Goal: Task Accomplishment & Management: Manage account settings

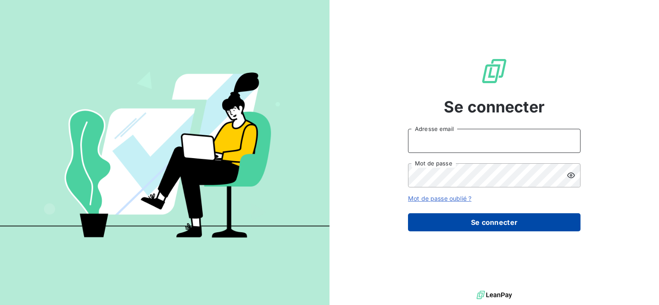
type input "[EMAIL_ADDRESS][DOMAIN_NAME]"
click at [532, 227] on button "Se connecter" at bounding box center [494, 222] width 173 height 18
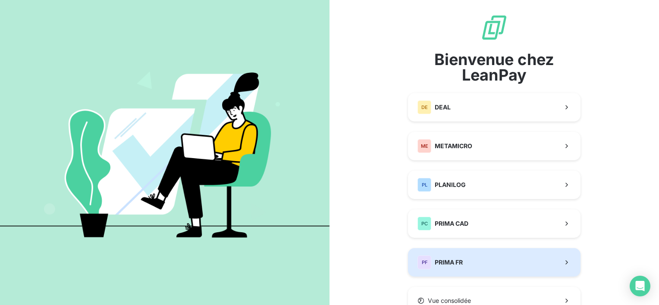
click at [490, 250] on button "PF PRIMA FR" at bounding box center [494, 262] width 173 height 28
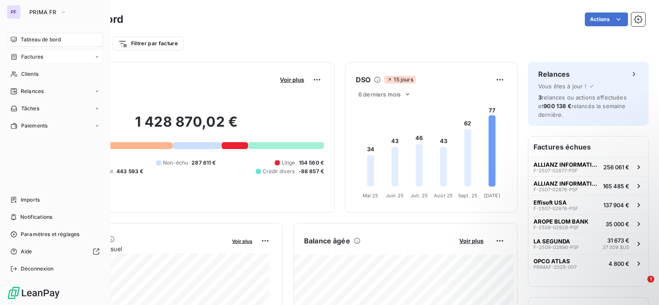
click at [29, 57] on span "Factures" at bounding box center [32, 57] width 22 height 8
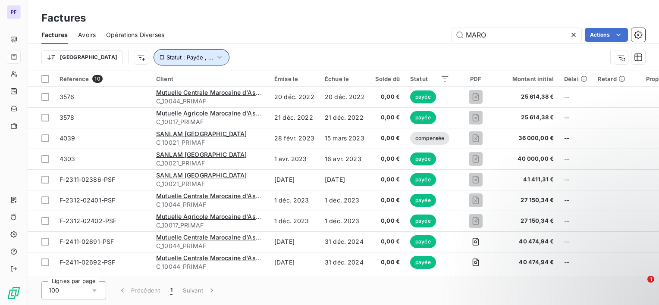
click at [166, 57] on span "Statut : Payée , ..." at bounding box center [189, 57] width 47 height 7
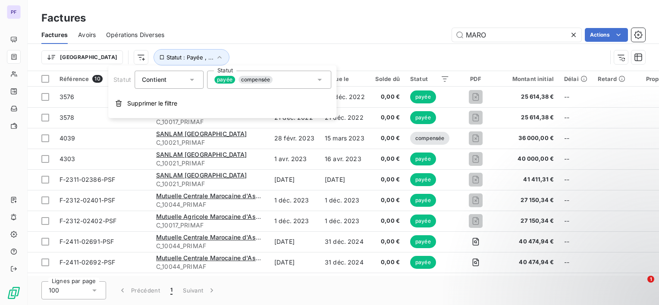
click at [251, 77] on span "compensée" at bounding box center [256, 80] width 34 height 8
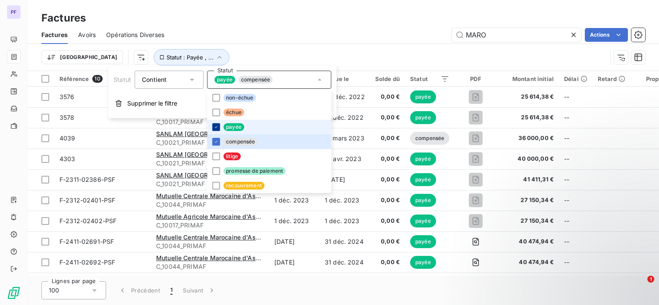
click at [216, 129] on icon at bounding box center [215, 127] width 5 height 5
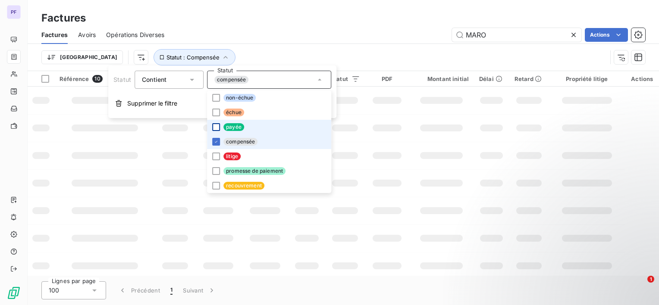
click at [217, 147] on li "compensée" at bounding box center [269, 142] width 124 height 15
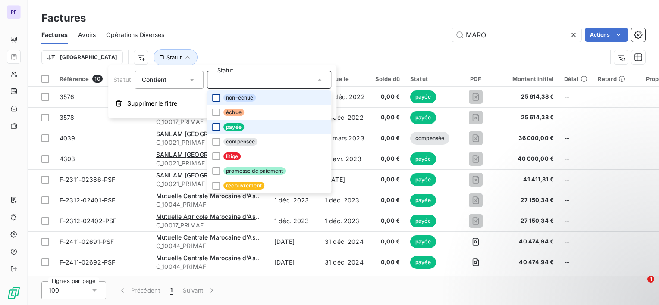
click at [214, 100] on div at bounding box center [216, 98] width 8 height 8
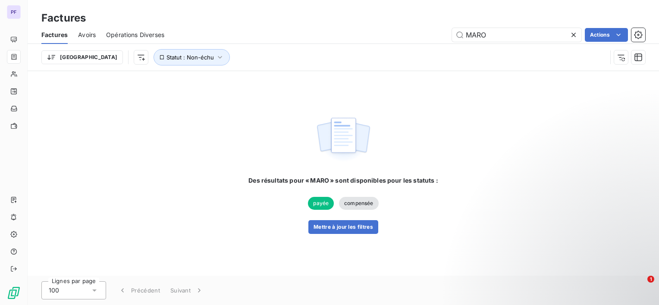
click at [266, 29] on div "MARO Actions" at bounding box center [410, 35] width 471 height 14
click at [359, 232] on button "Mettre à jour les filtres" at bounding box center [343, 227] width 70 height 14
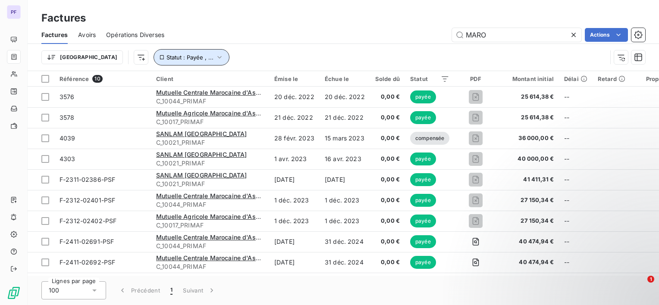
click at [215, 55] on icon "button" at bounding box center [219, 57] width 9 height 9
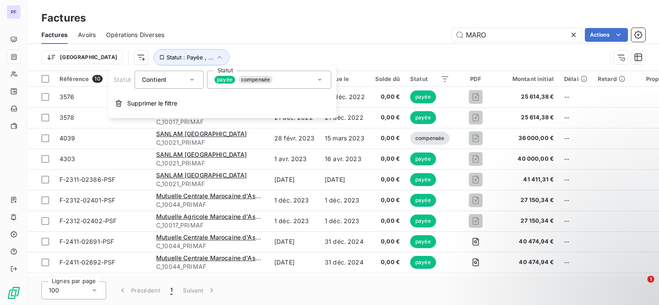
click at [226, 79] on span "payée" at bounding box center [224, 80] width 21 height 8
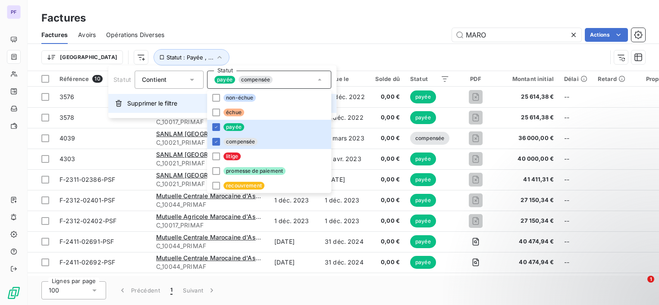
click at [145, 97] on button "Supprimer le filtre" at bounding box center [222, 103] width 228 height 19
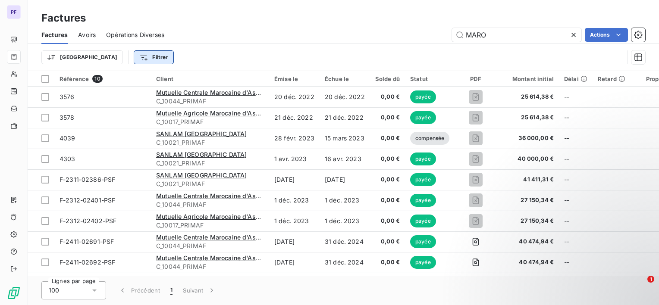
click at [115, 59] on html "PF Factures Factures Avoirs Opérations Diverses MARO Actions Trier Filtrer Réfé…" at bounding box center [329, 152] width 659 height 305
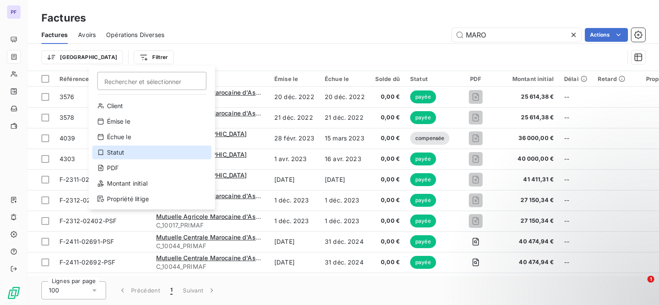
click at [126, 149] on div "Statut" at bounding box center [151, 153] width 119 height 14
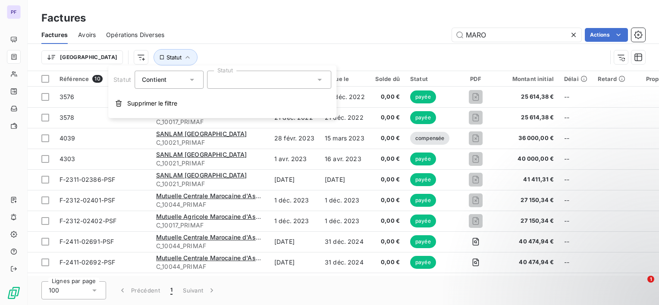
click at [240, 82] on div at bounding box center [269, 80] width 124 height 18
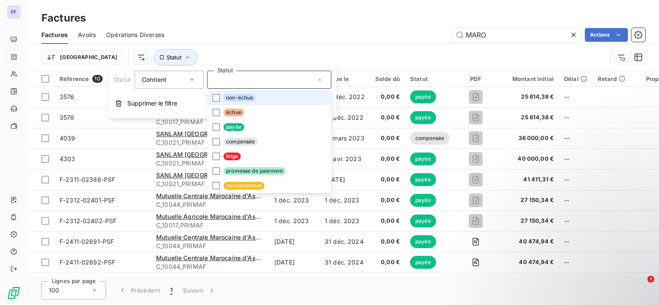
click at [242, 101] on span "non-échue" at bounding box center [239, 98] width 32 height 8
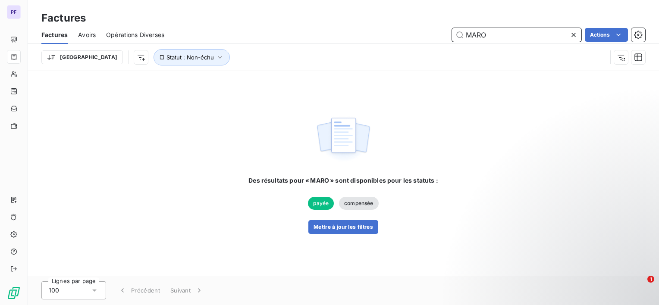
drag, startPoint x: 509, startPoint y: 28, endPoint x: 410, endPoint y: 31, distance: 99.7
click at [411, 31] on div "MARO Actions" at bounding box center [410, 35] width 471 height 14
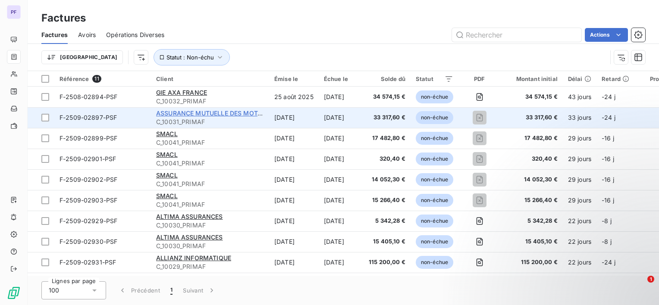
click at [242, 114] on span "ASSURANCE MUTUELLE DES MOTARDS" at bounding box center [215, 113] width 118 height 7
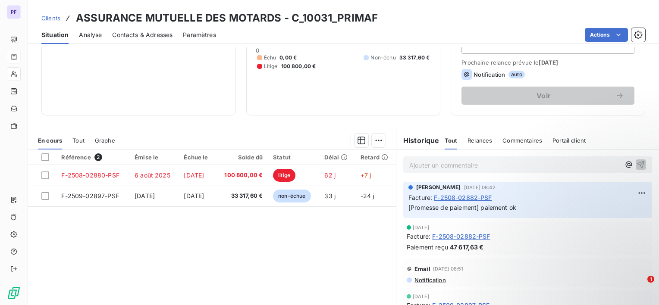
scroll to position [86, 0]
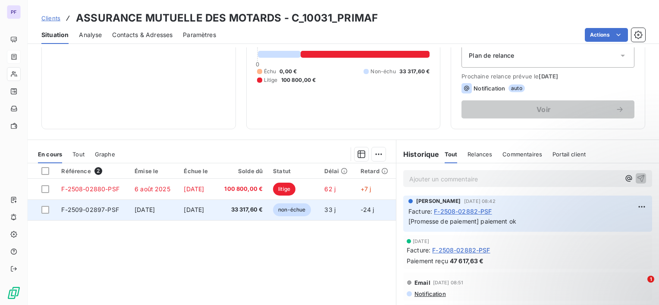
click at [320, 210] on td "33 j" at bounding box center [337, 210] width 36 height 21
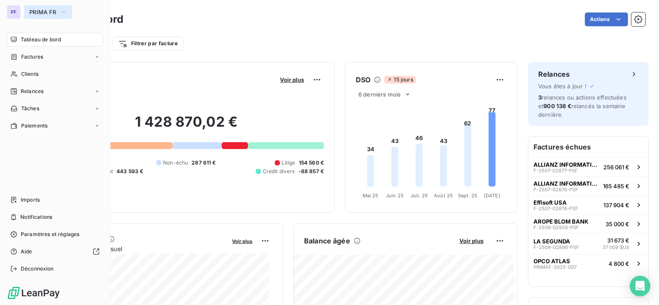
click at [35, 13] on span "PRIMA FR" at bounding box center [42, 12] width 27 height 7
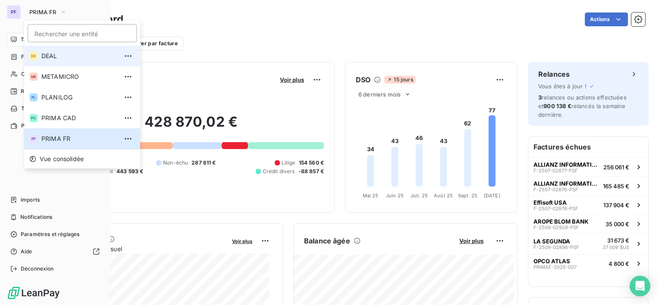
click at [53, 49] on li "DE DEAL" at bounding box center [82, 56] width 116 height 21
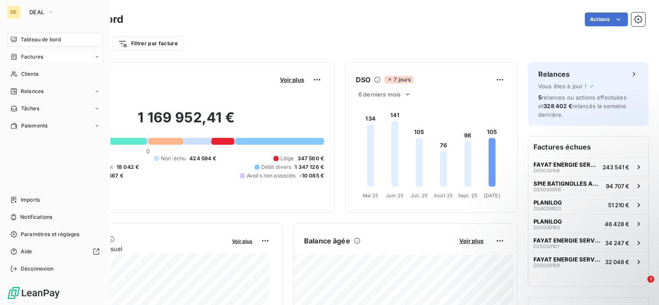
click at [38, 59] on span "Factures" at bounding box center [32, 57] width 22 height 8
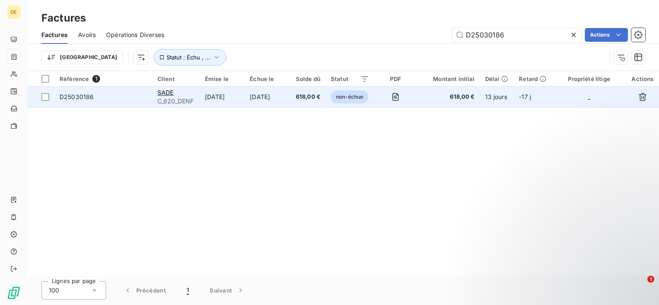
type input "D25030186"
click at [363, 97] on span "non-échue" at bounding box center [350, 97] width 38 height 13
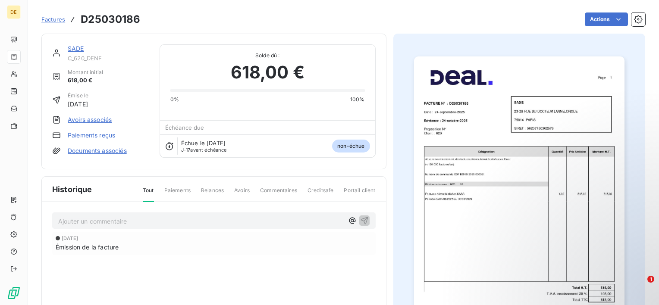
click at [78, 50] on link "SADE" at bounding box center [76, 48] width 16 height 7
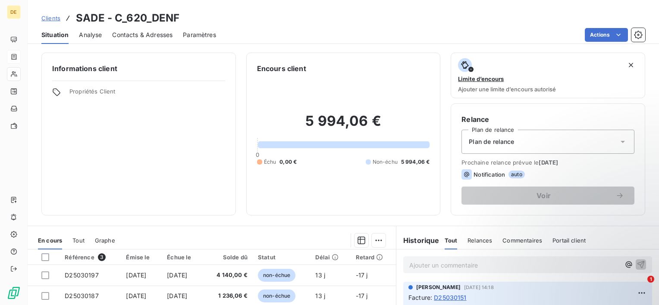
scroll to position [86, 0]
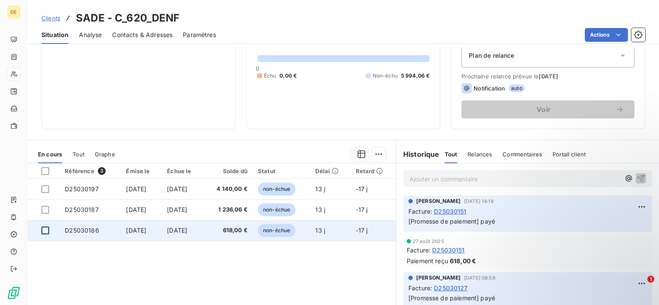
click at [47, 230] on div at bounding box center [45, 231] width 8 height 8
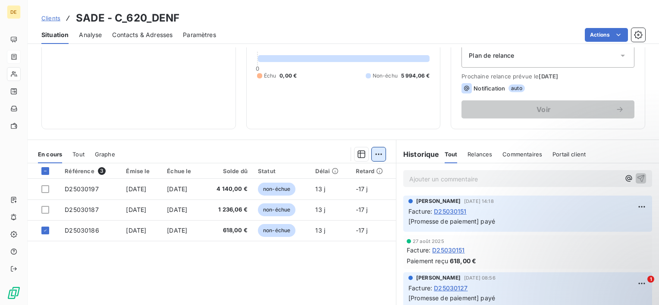
click at [377, 154] on html "DE Clients SADE - C_620_DENF Situation Analyse Contacts & Adresses Paramètres A…" at bounding box center [329, 152] width 659 height 305
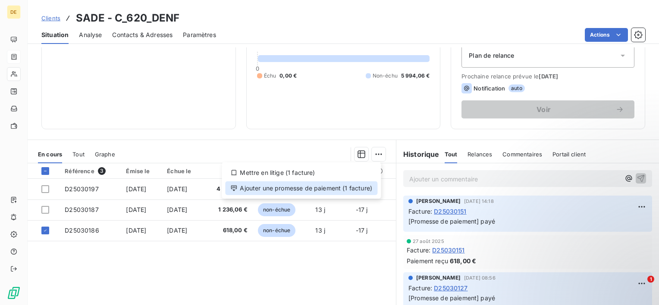
click at [355, 190] on div "Ajouter une promesse de paiement (1 facture)" at bounding box center [301, 189] width 152 height 14
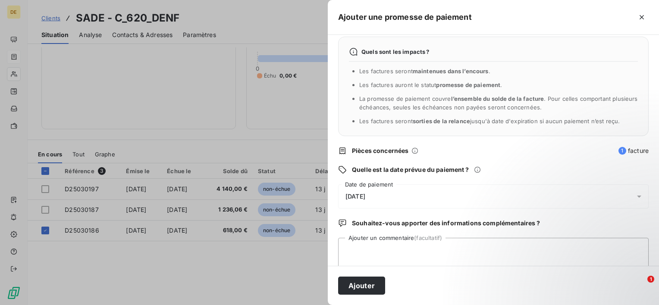
scroll to position [22, 0]
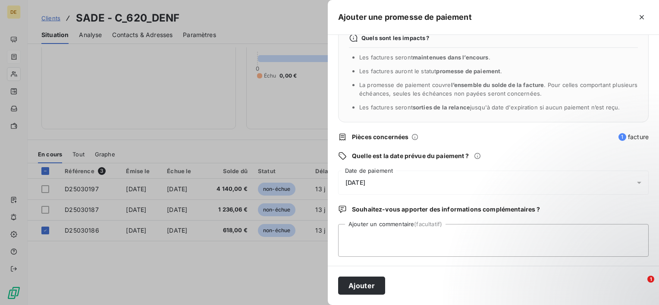
click at [384, 191] on div "[DATE]" at bounding box center [493, 183] width 311 height 24
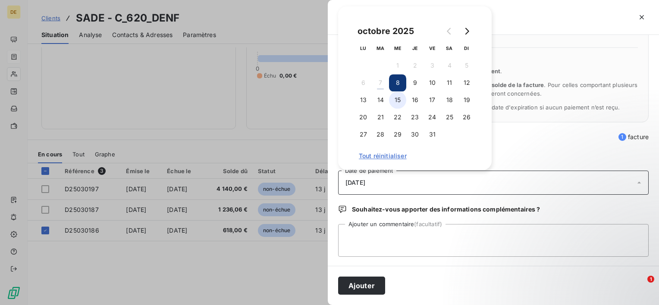
click at [392, 100] on button "15" at bounding box center [397, 99] width 17 height 17
click at [369, 276] on div "Ajouter" at bounding box center [493, 285] width 331 height 39
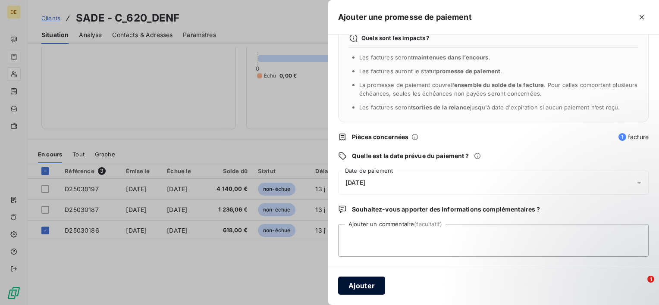
click at [371, 283] on button "Ajouter" at bounding box center [361, 286] width 47 height 18
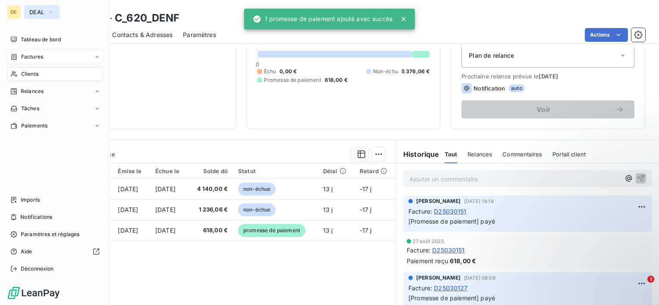
click at [43, 12] on span "DEAL" at bounding box center [36, 12] width 15 height 7
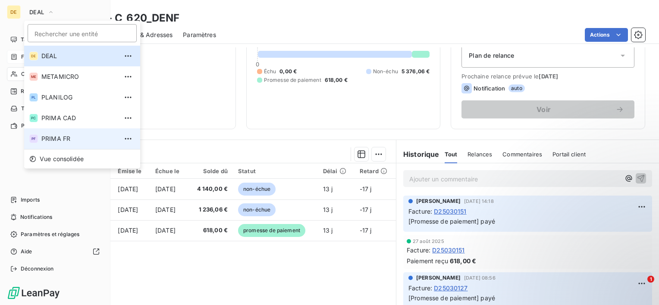
click at [66, 141] on span "PRIMA FR" at bounding box center [79, 139] width 76 height 9
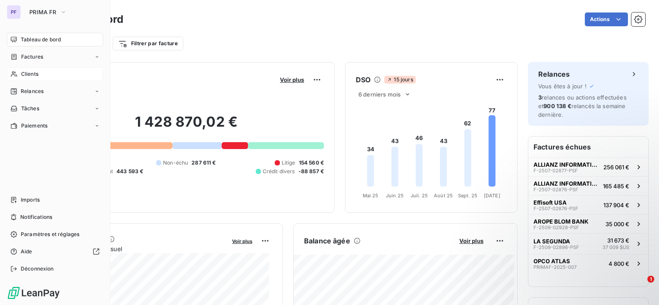
click at [36, 72] on span "Clients" at bounding box center [29, 74] width 17 height 8
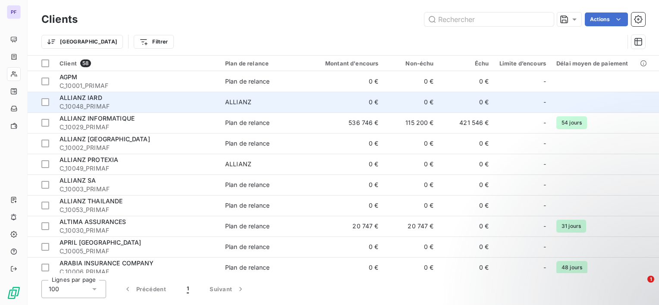
type input "a"
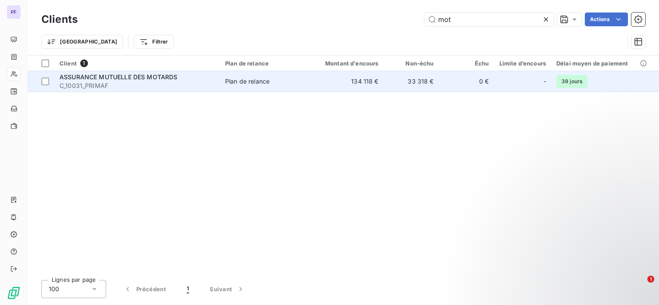
type input "mot"
click at [444, 79] on td "0 €" at bounding box center [466, 81] width 55 height 21
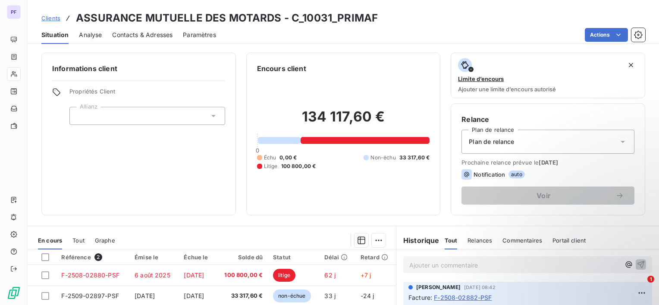
scroll to position [86, 0]
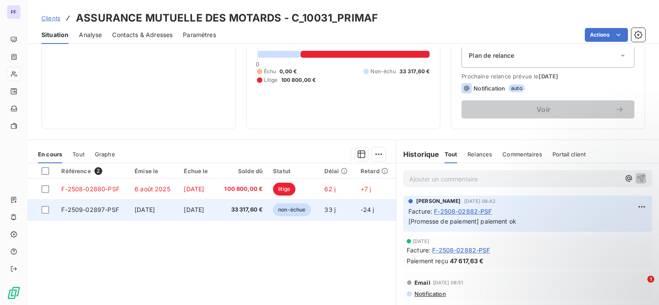
click at [255, 206] on span "33 317,60 €" at bounding box center [242, 210] width 42 height 9
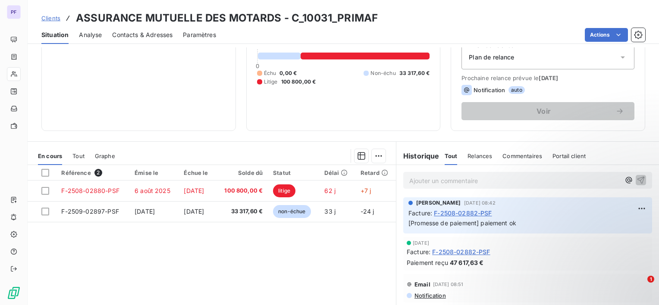
scroll to position [86, 0]
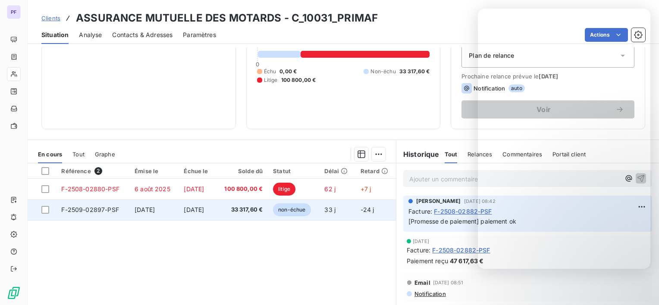
click at [204, 204] on td "[DATE]" at bounding box center [197, 210] width 37 height 21
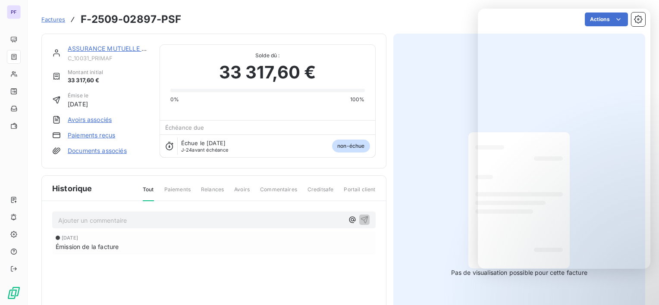
click at [91, 50] on link "ASSURANCE MUTUELLE DES MOTARDS" at bounding box center [127, 48] width 118 height 7
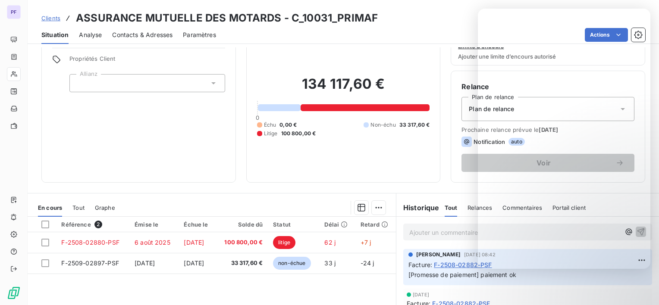
scroll to position [86, 0]
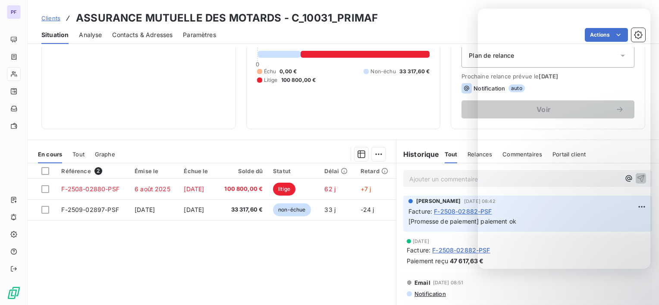
click at [80, 155] on span "Tout" at bounding box center [78, 154] width 12 height 7
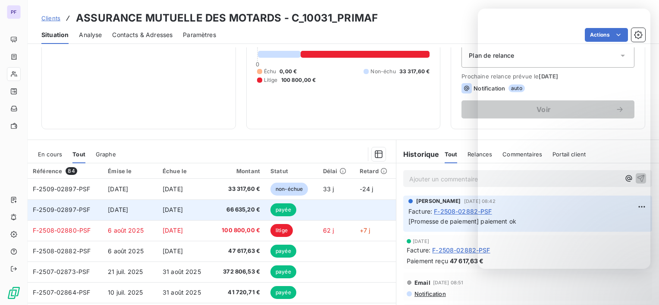
click at [233, 211] on span "66 635,20 €" at bounding box center [238, 210] width 43 height 9
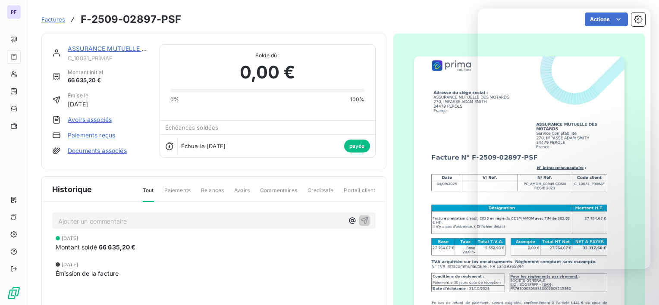
click at [428, 174] on img "button" at bounding box center [519, 205] width 210 height 298
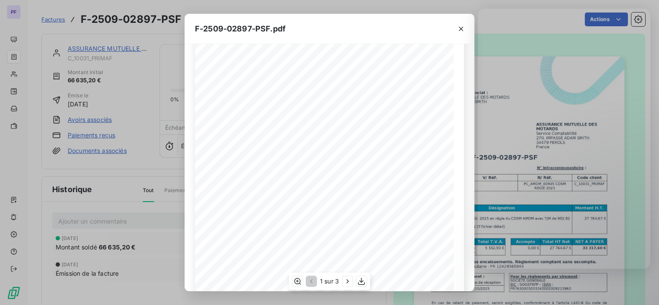
scroll to position [139, 0]
click at [458, 26] on icon "button" at bounding box center [461, 29] width 9 height 9
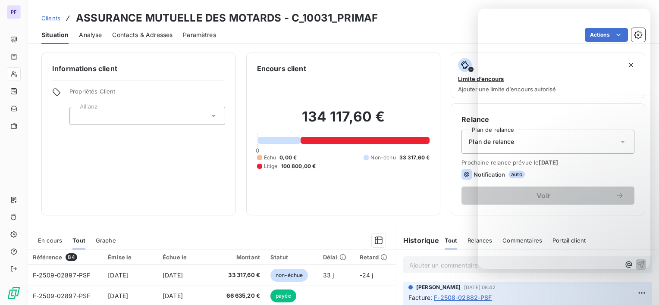
scroll to position [86, 0]
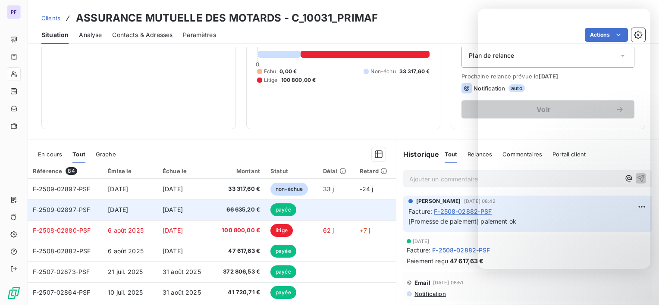
click at [64, 207] on span "F-2509-02897-PSF" at bounding box center [61, 209] width 57 height 7
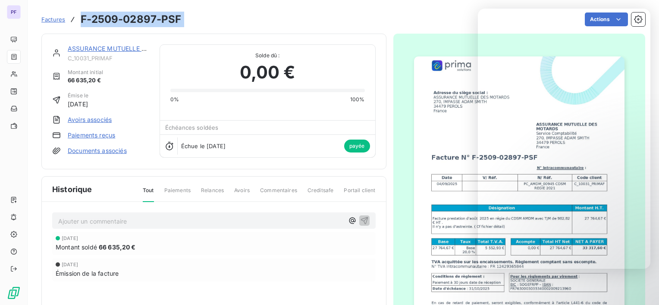
drag, startPoint x: 80, startPoint y: 16, endPoint x: 224, endPoint y: 18, distance: 144.5
click at [224, 18] on div "Factures F-2509-02897-PSF Actions" at bounding box center [343, 19] width 604 height 18
copy section "F-2509-02897-PSF Actions"
drag, startPoint x: 97, startPoint y: 246, endPoint x: 135, endPoint y: 246, distance: 38.0
click at [135, 246] on div "Montant soldé 66 635,20 €" at bounding box center [214, 247] width 317 height 9
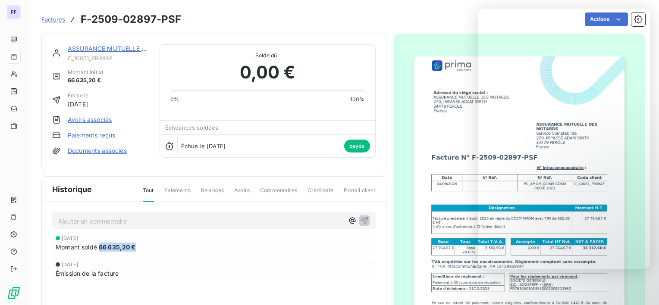
copy div "Montant soldé 66 635,20 €"
click at [181, 262] on div "[DATE]" at bounding box center [214, 264] width 317 height 5
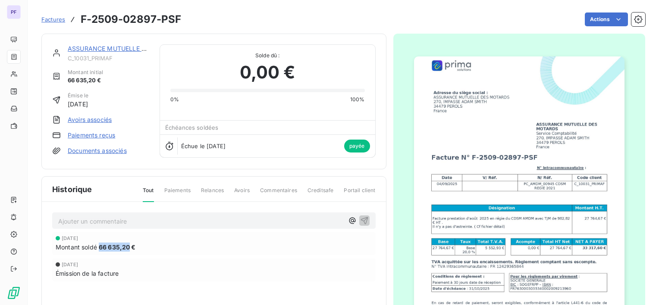
drag, startPoint x: 99, startPoint y: 245, endPoint x: 128, endPoint y: 245, distance: 29.3
click at [128, 245] on span "66 635,20 €" at bounding box center [117, 247] width 37 height 9
copy span "66 635,20"
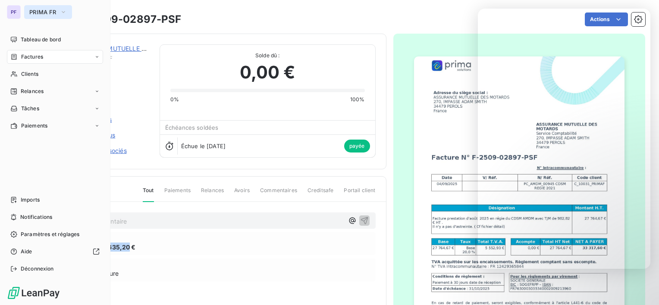
click at [45, 13] on span "PRIMA FR" at bounding box center [42, 12] width 27 height 7
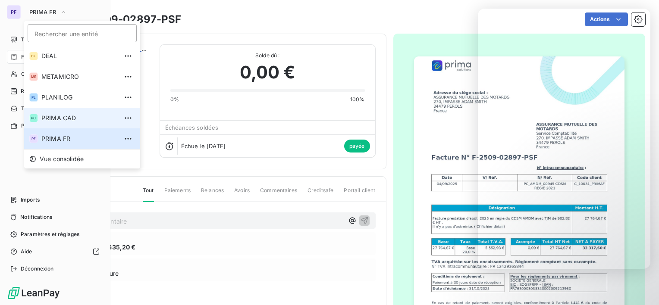
click at [62, 114] on span "PRIMA CAD" at bounding box center [79, 118] width 76 height 9
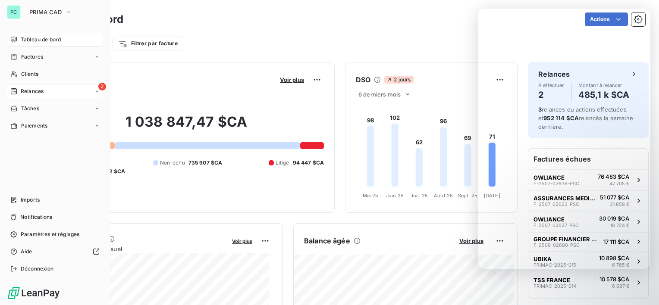
click at [49, 90] on div "2 Relances" at bounding box center [55, 92] width 96 height 14
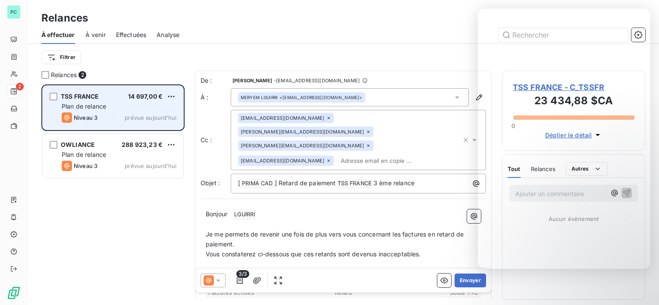
scroll to position [214, 136]
click at [174, 92] on html "PC 2 Relances À effectuer À venir Effectuées Analyse Filtrer Relances 2 TSS [GE…" at bounding box center [329, 152] width 659 height 305
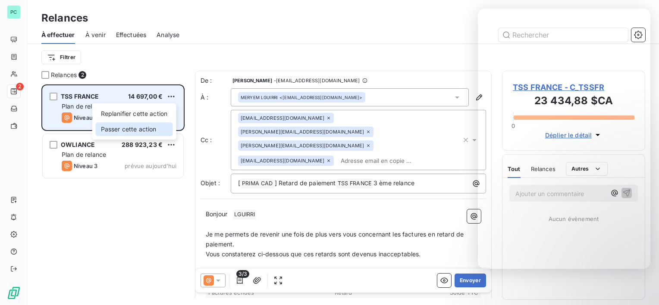
click at [147, 123] on div "Passer cette action" at bounding box center [134, 129] width 77 height 14
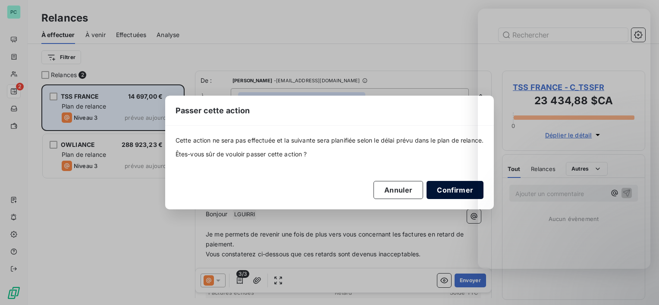
click at [446, 190] on button "Confirmer" at bounding box center [455, 190] width 57 height 18
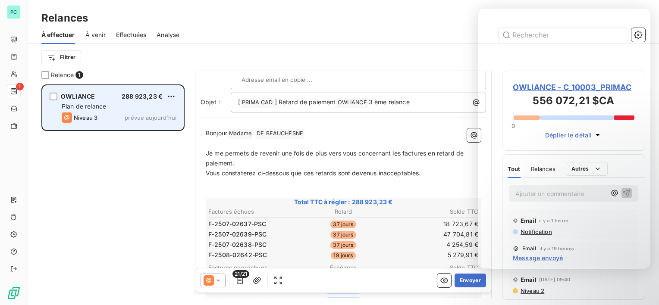
scroll to position [86, 0]
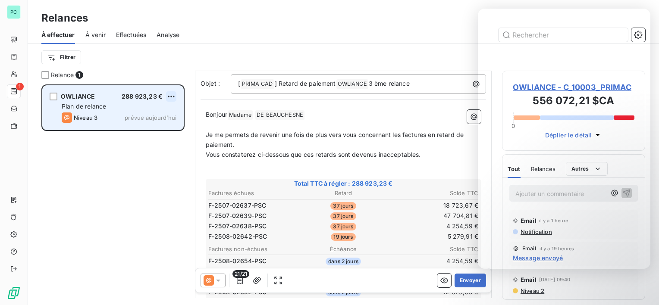
click at [174, 95] on html "PC 1 Relances À effectuer À venir Effectuées Analyse Filtrer Relance 1 OWLIANCE…" at bounding box center [329, 152] width 659 height 305
click at [148, 113] on div "Replanifier cette action" at bounding box center [134, 114] width 77 height 14
select select "9"
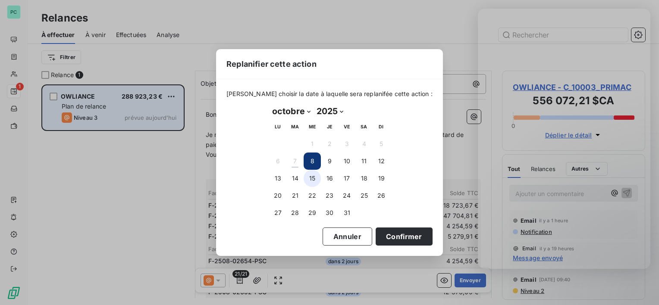
click at [311, 176] on button "15" at bounding box center [312, 178] width 17 height 17
drag, startPoint x: 386, startPoint y: 231, endPoint x: 381, endPoint y: 230, distance: 5.2
click at [386, 231] on button "Confirmer" at bounding box center [404, 237] width 57 height 18
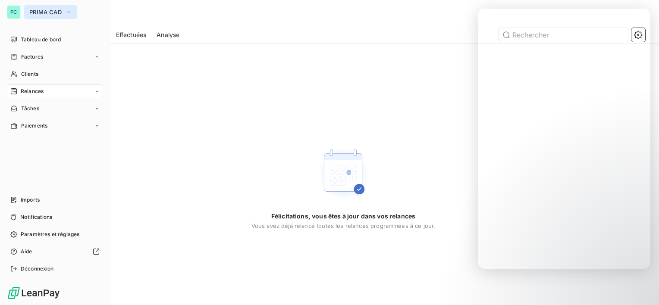
click at [29, 16] on button "PRIMA CAD" at bounding box center [50, 12] width 53 height 14
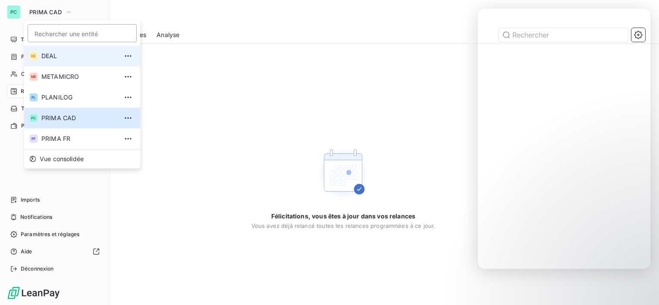
click at [48, 57] on span "DEAL" at bounding box center [79, 56] width 76 height 9
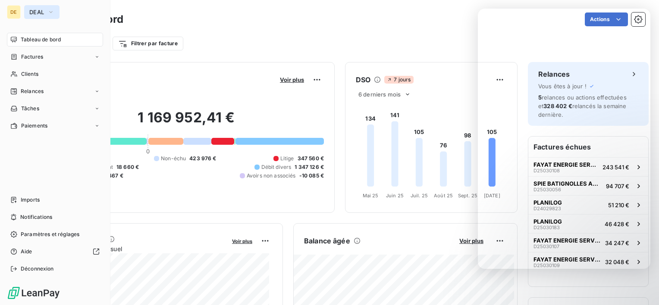
click at [54, 15] on icon "button" at bounding box center [50, 12] width 7 height 9
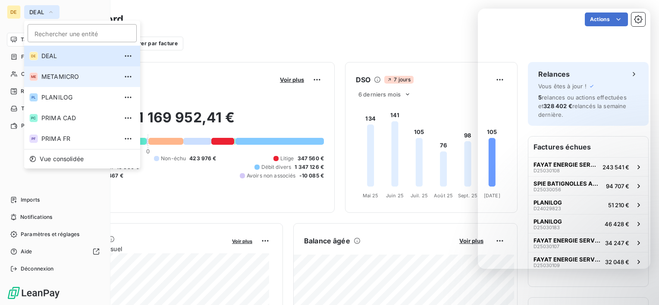
click at [62, 81] on li "ME METAMICRO" at bounding box center [82, 76] width 116 height 21
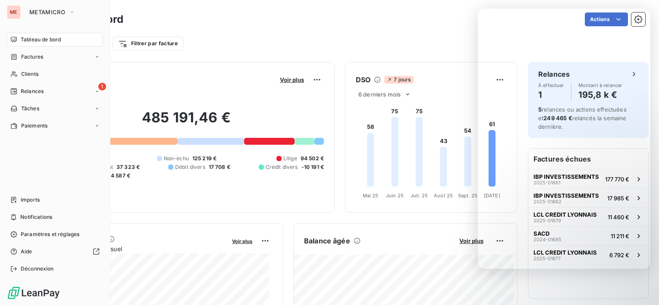
click at [38, 82] on nav "Tableau de bord Factures Clients 1 Relances Tâches Paiements" at bounding box center [55, 83] width 96 height 100
click at [40, 90] on span "Relances" at bounding box center [32, 92] width 23 height 8
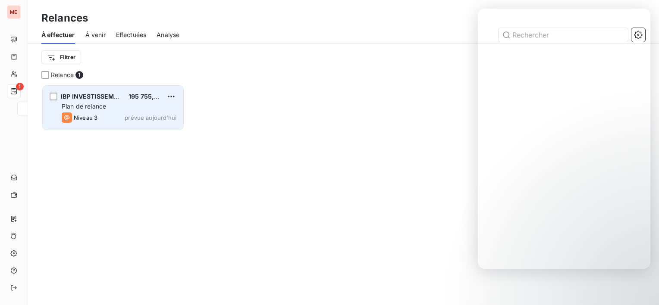
scroll to position [214, 136]
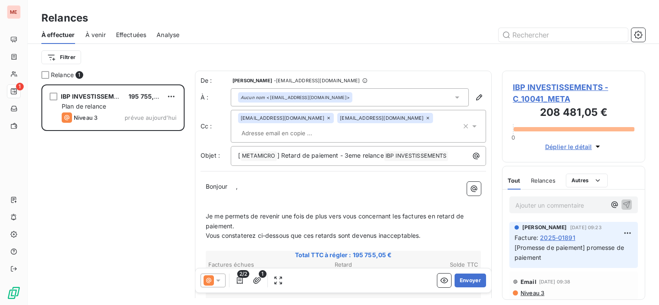
click at [350, 98] on div "Aucun nom <[EMAIL_ADDRESS][DOMAIN_NAME]>" at bounding box center [295, 97] width 109 height 6
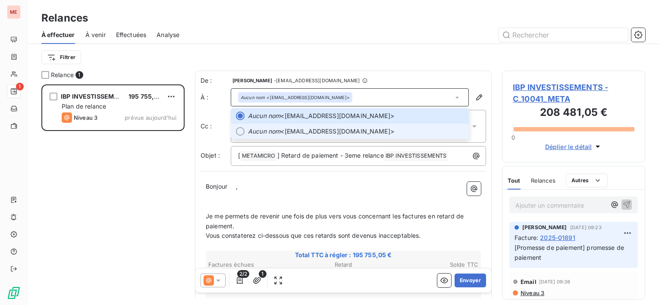
click at [288, 131] on span "Aucun nom <[EMAIL_ADDRESS][DOMAIN_NAME]>" at bounding box center [356, 131] width 216 height 9
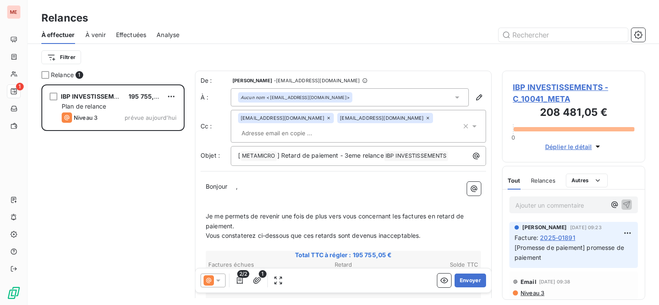
click at [425, 116] on icon at bounding box center [427, 118] width 5 height 5
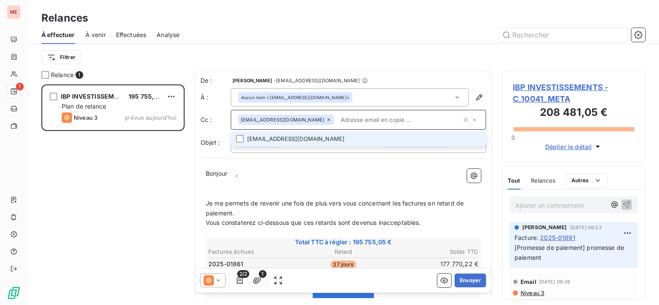
click at [352, 169] on p "Bonjour ﻿ ﻿ ," at bounding box center [343, 174] width 275 height 10
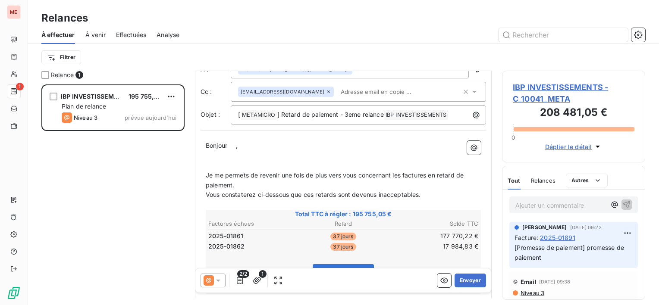
scroll to position [43, 0]
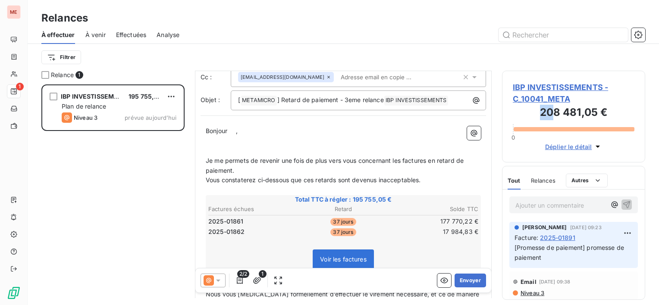
drag, startPoint x: 535, startPoint y: 119, endPoint x: 550, endPoint y: 118, distance: 15.2
click at [550, 118] on h3 "208 481,05 €" at bounding box center [574, 113] width 122 height 17
click at [72, 223] on div "IBP INVESTISSEMENTS 195 755,05 € Plan de relance Niveau 3 prévue [DATE]" at bounding box center [112, 195] width 143 height 221
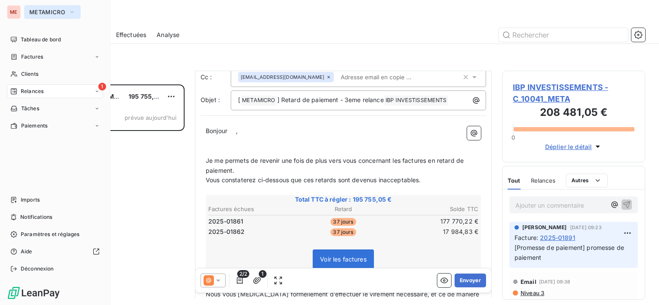
click at [52, 11] on span "METAMICRO" at bounding box center [47, 12] width 36 height 7
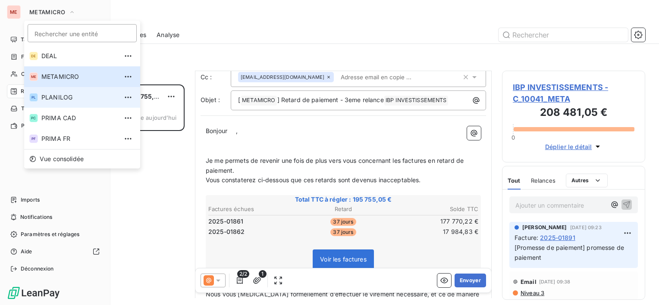
click at [72, 96] on span "PLANILOG" at bounding box center [79, 97] width 76 height 9
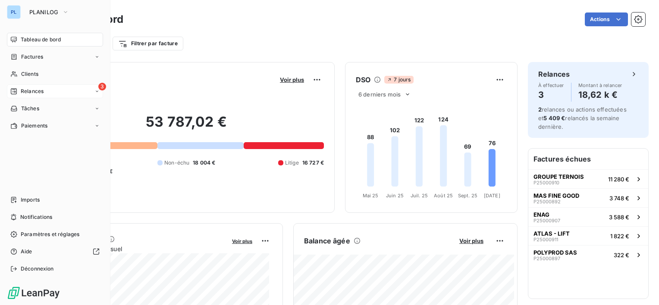
click at [28, 88] on span "Relances" at bounding box center [32, 92] width 23 height 8
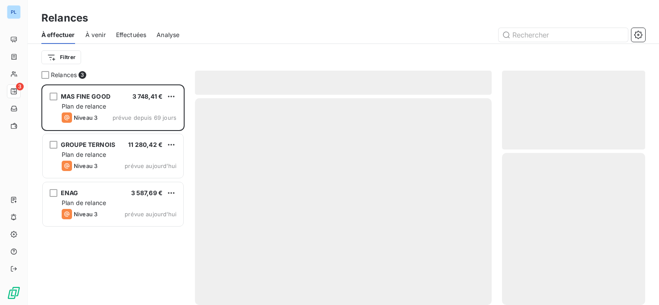
scroll to position [214, 136]
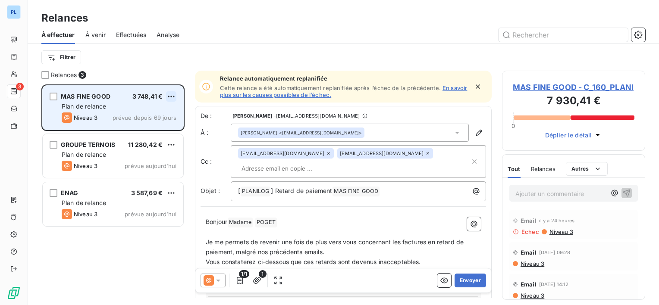
click at [173, 98] on html "PL 3 Relances À effectuer À venir Effectuées Analyse Filtrer Relances 3 MAS FIN…" at bounding box center [329, 152] width 659 height 305
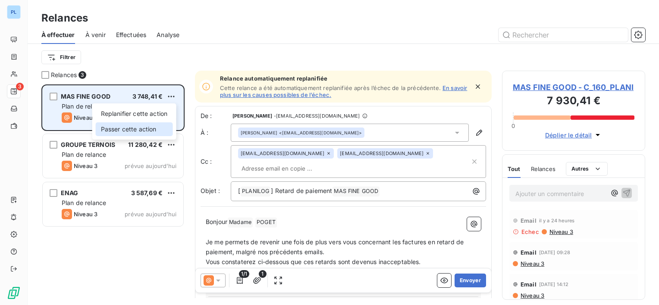
click at [151, 132] on div "Passer cette action" at bounding box center [134, 129] width 77 height 14
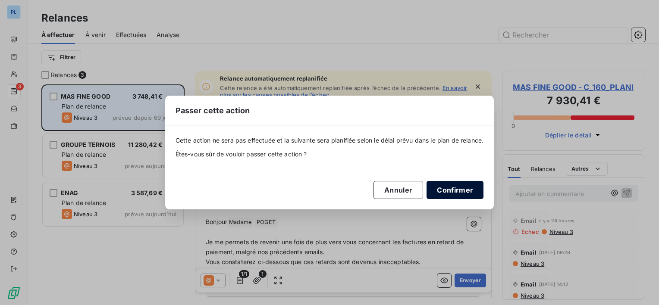
click at [452, 187] on button "Confirmer" at bounding box center [455, 190] width 57 height 18
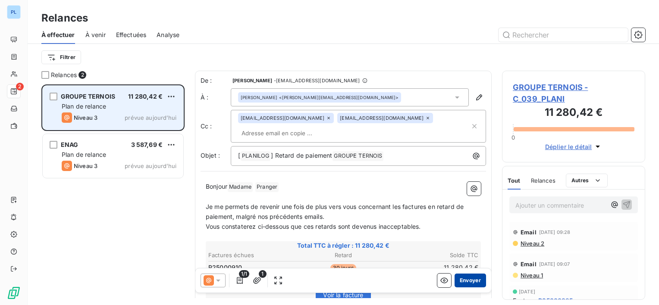
click at [464, 277] on button "Envoyer" at bounding box center [470, 281] width 31 height 14
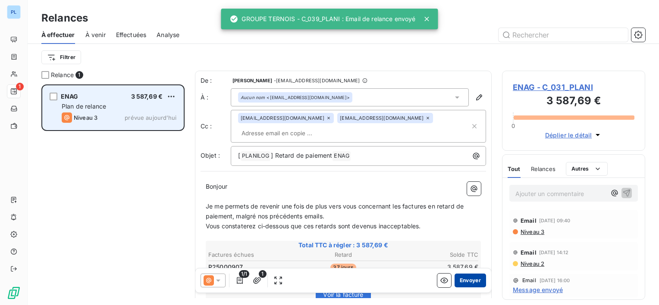
click at [469, 276] on button "Envoyer" at bounding box center [470, 281] width 31 height 14
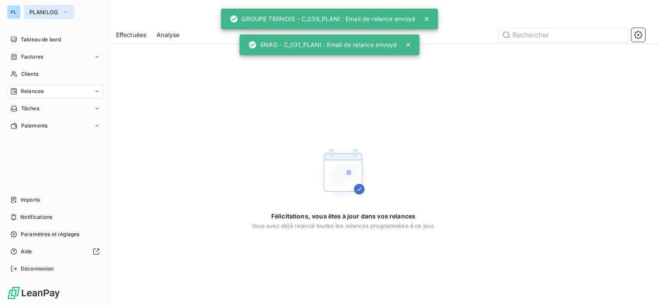
click at [35, 17] on button "PLANILOG" at bounding box center [49, 12] width 50 height 14
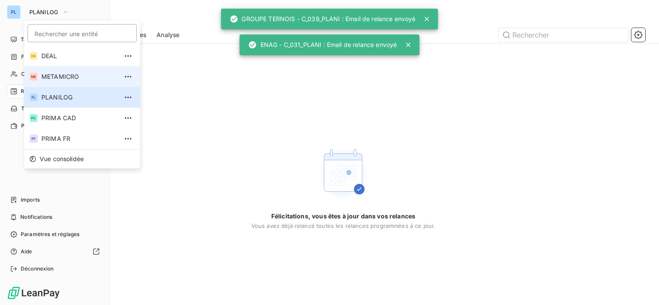
click at [86, 81] on li "ME METAMICRO" at bounding box center [82, 76] width 116 height 21
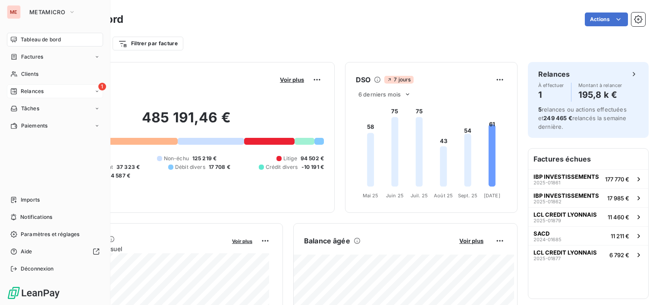
click at [38, 90] on span "Relances" at bounding box center [32, 92] width 23 height 8
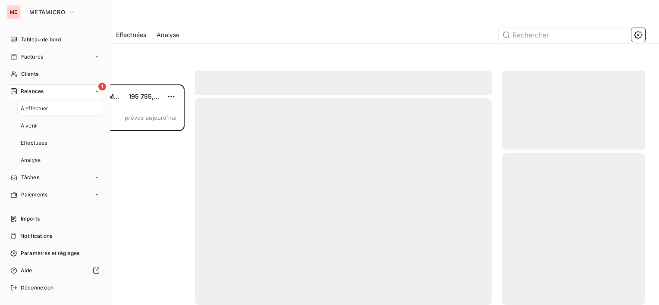
scroll to position [214, 136]
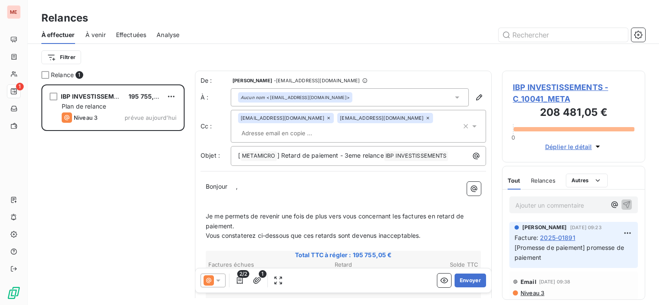
click at [542, 89] on span "IBP INVESTISSEMENTS - C_10041_META" at bounding box center [574, 93] width 122 height 23
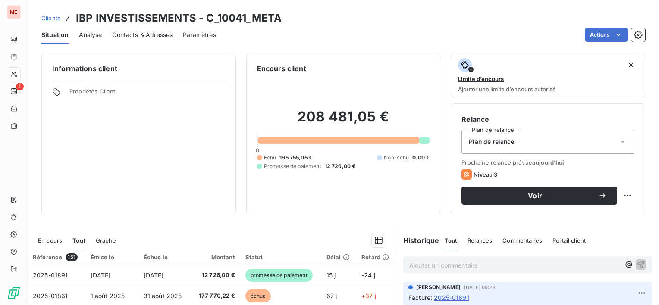
scroll to position [86, 0]
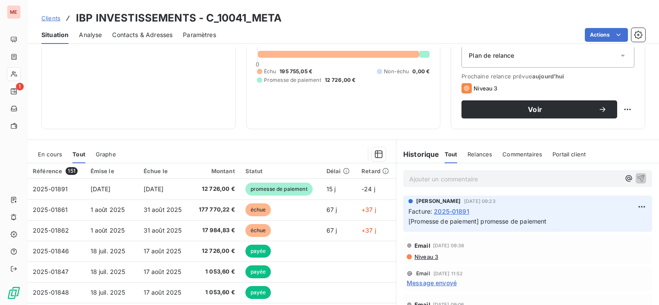
click at [50, 153] on span "En cours" at bounding box center [50, 154] width 24 height 7
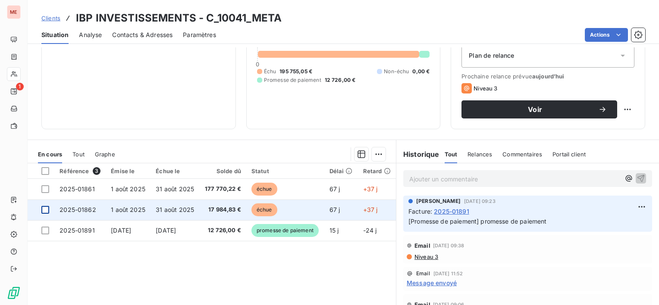
click at [44, 207] on div at bounding box center [45, 210] width 8 height 8
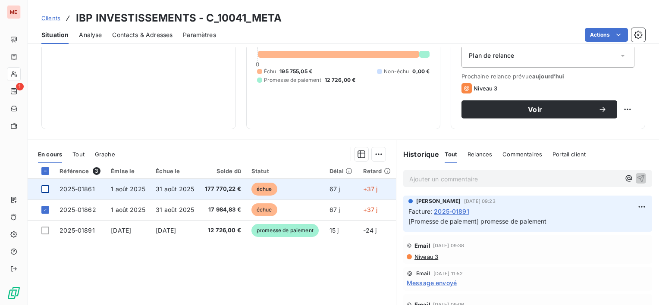
click at [44, 189] on div at bounding box center [45, 189] width 8 height 8
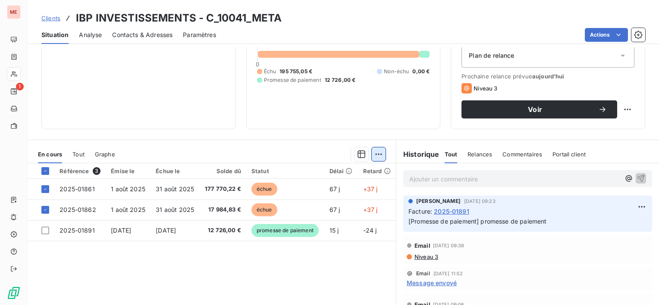
click at [375, 154] on html "ME 1 Clients IBP INVESTISSEMENTS - C_10041_META Situation Analyse Contacts & Ad…" at bounding box center [329, 152] width 659 height 305
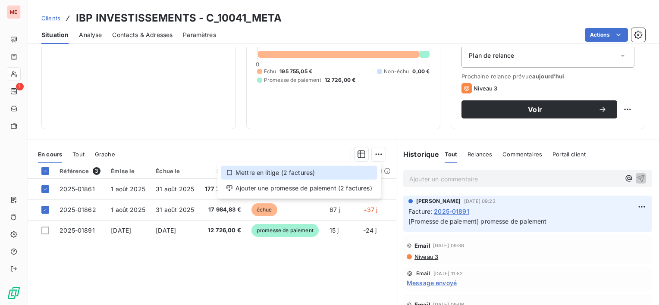
click at [283, 174] on div "Mettre en litige (2 factures)" at bounding box center [299, 173] width 157 height 14
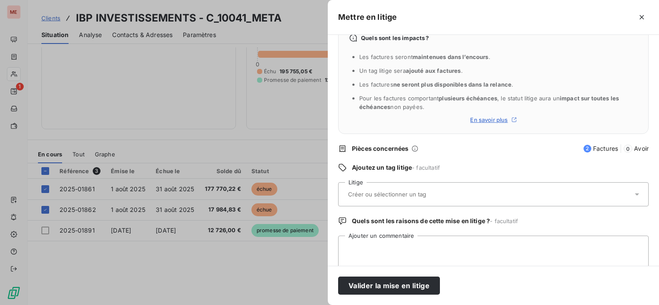
scroll to position [35, 0]
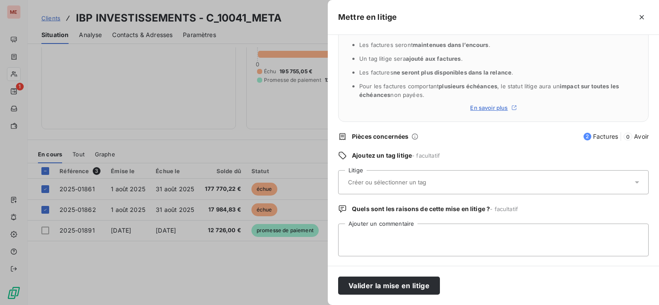
click at [420, 179] on input "text" at bounding box center [410, 183] width 126 height 8
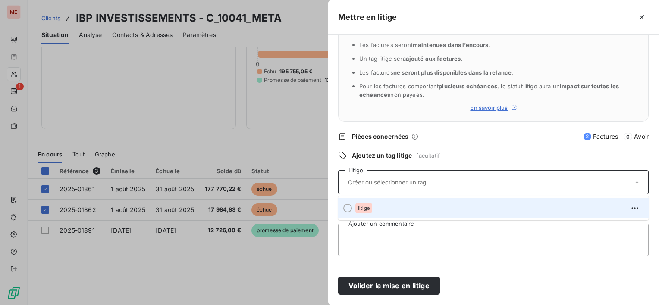
click at [382, 207] on div "litige" at bounding box center [498, 208] width 286 height 14
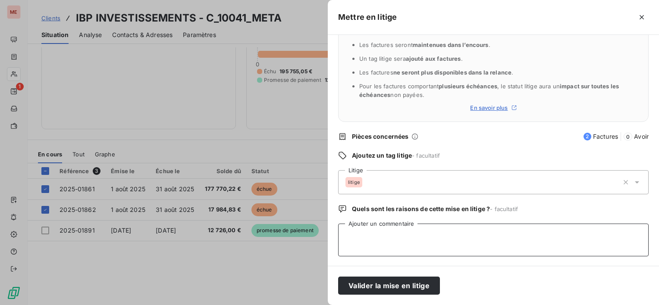
click at [376, 238] on textarea "Ajouter un commentaire" at bounding box center [493, 240] width 311 height 33
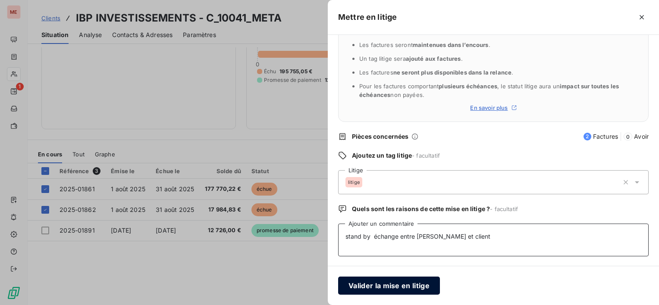
type textarea "stand by échange entre [PERSON_NAME] et client"
click at [384, 289] on button "Valider la mise en litige" at bounding box center [389, 286] width 102 height 18
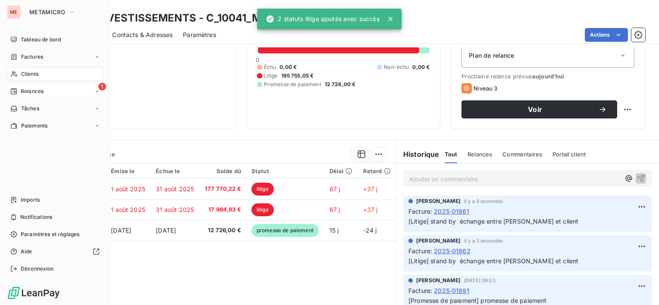
click at [21, 94] on span "Relances" at bounding box center [32, 92] width 23 height 8
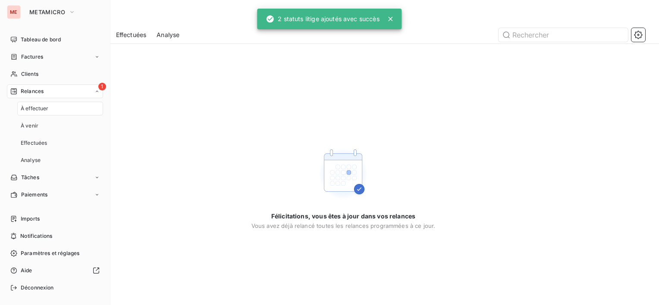
click at [52, 111] on div "À effectuer" at bounding box center [60, 109] width 86 height 14
click at [44, 38] on span "Tableau de bord" at bounding box center [41, 40] width 40 height 8
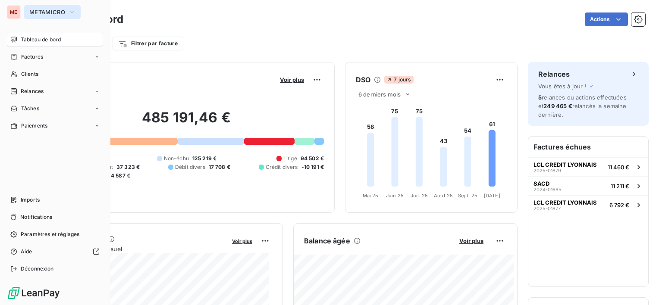
click at [43, 17] on button "METAMICRO" at bounding box center [52, 12] width 56 height 14
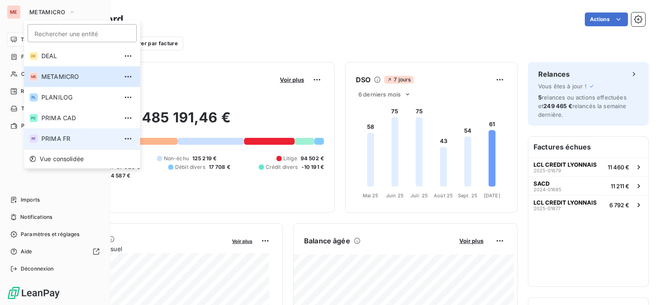
click at [75, 131] on li "PF PRIMA FR" at bounding box center [82, 139] width 116 height 21
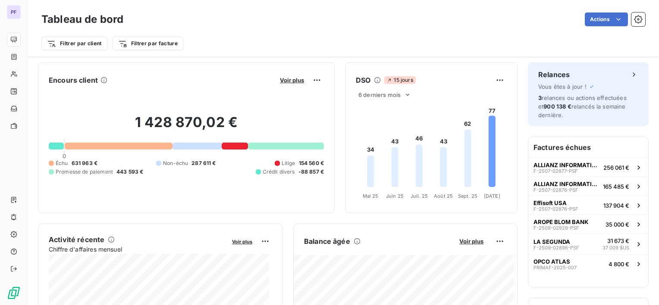
scroll to position [43, 0]
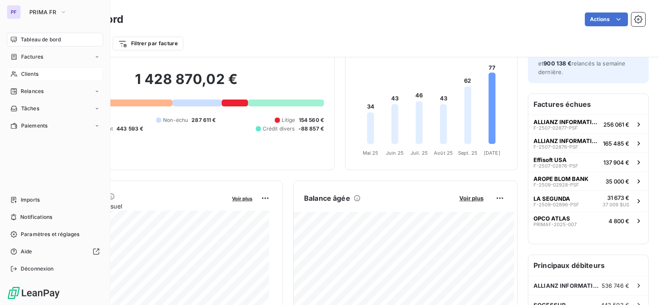
click at [39, 71] on div "Clients" at bounding box center [55, 74] width 96 height 14
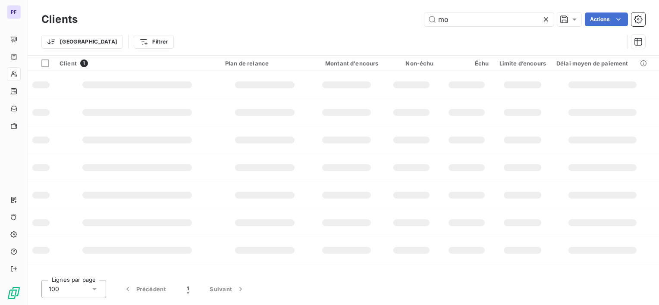
type input "m"
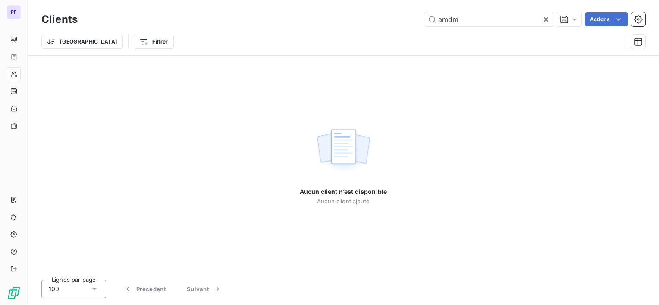
drag, startPoint x: 474, startPoint y: 19, endPoint x: 334, endPoint y: 16, distance: 140.2
click at [334, 16] on div "amdm Actions" at bounding box center [366, 20] width 557 height 14
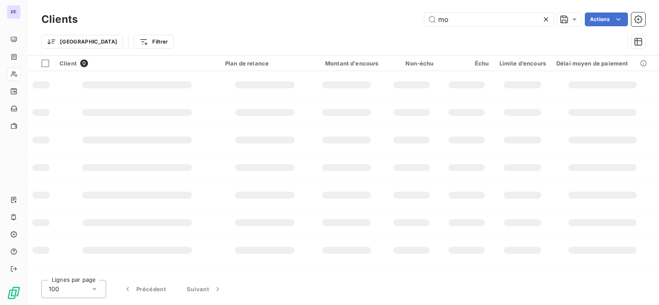
type input "mot"
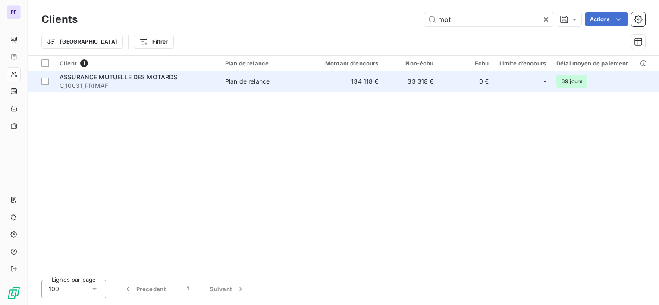
click at [343, 85] on td "134 118 €" at bounding box center [347, 81] width 74 height 21
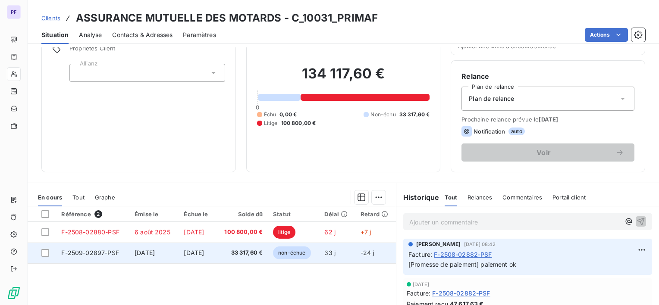
scroll to position [86, 0]
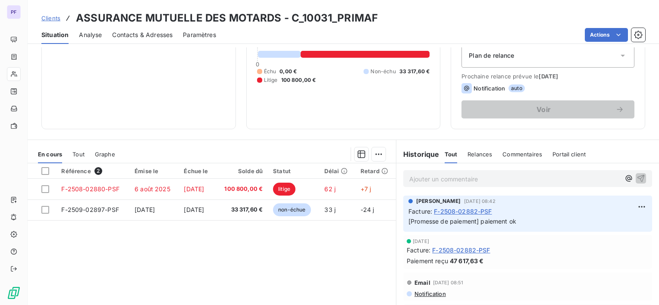
click at [194, 259] on div "Référence 2 Émise le Échue le Solde dû Statut Délai Retard F-2508-02880-PSF [DA…" at bounding box center [212, 246] width 368 height 166
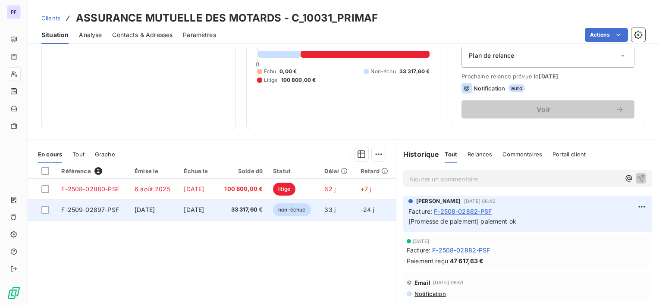
click at [347, 209] on td "33 j" at bounding box center [337, 210] width 36 height 21
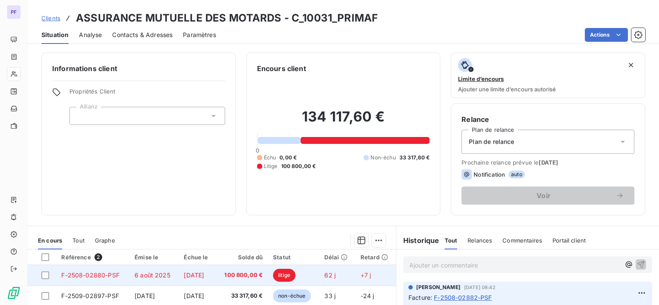
scroll to position [86, 0]
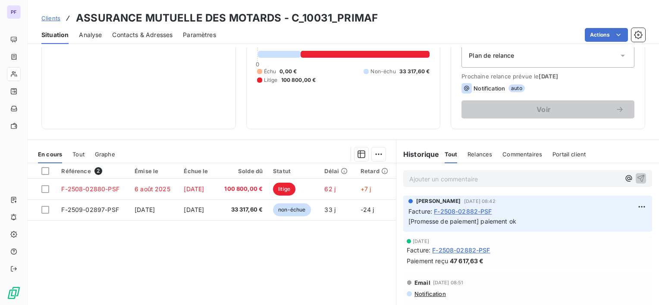
click at [75, 155] on span "Tout" at bounding box center [78, 154] width 12 height 7
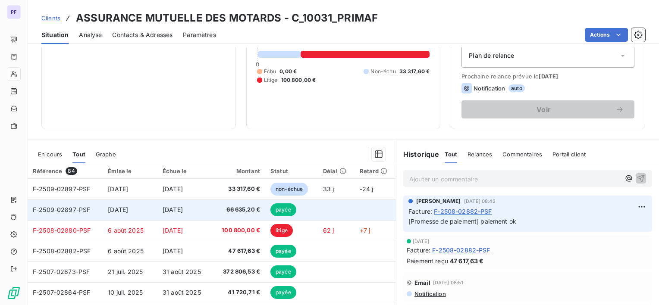
click at [241, 210] on span "66 635,20 €" at bounding box center [238, 210] width 43 height 9
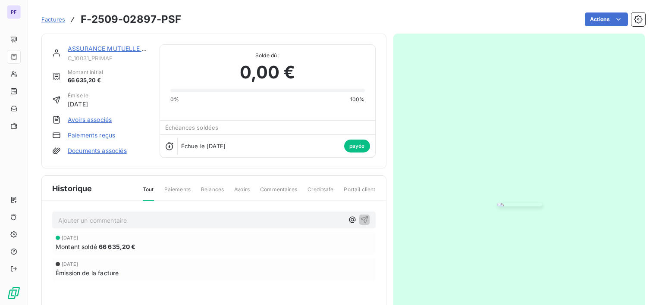
scroll to position [1, 0]
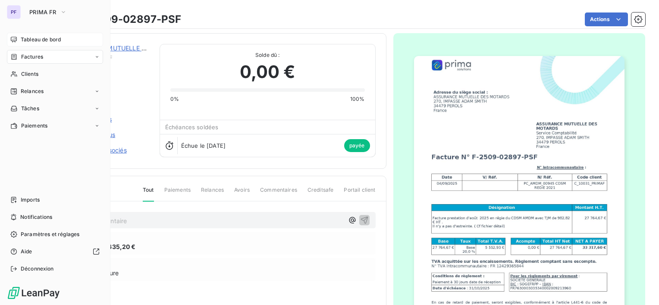
click at [25, 36] on span "Tableau de bord" at bounding box center [41, 40] width 40 height 8
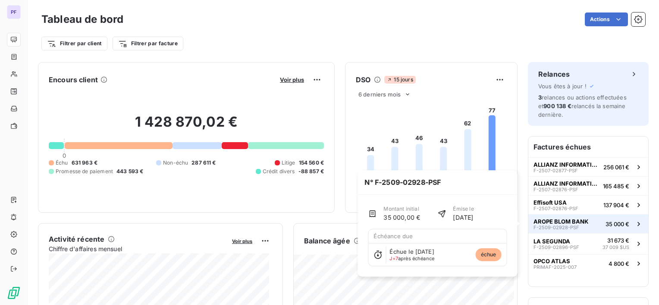
click at [572, 227] on div "AROPE BLOM BANK F-2509-02928-PSF" at bounding box center [560, 224] width 55 height 12
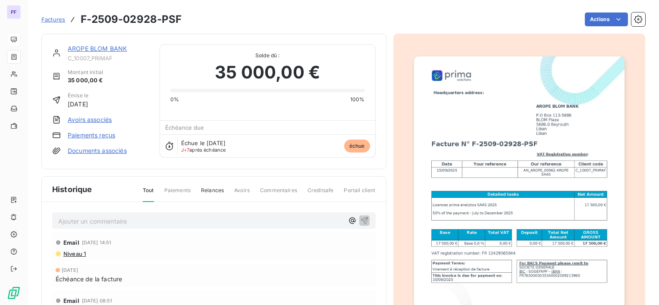
click at [223, 192] on div "Tout Paiements Relances Avoirs Commentaires Creditsafe Portail client" at bounding box center [253, 194] width 243 height 15
click at [216, 191] on span "Relances" at bounding box center [212, 194] width 23 height 15
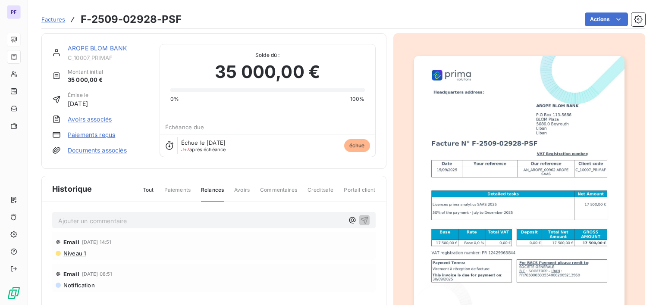
click at [82, 254] on span "Niveau 1" at bounding box center [74, 253] width 23 height 7
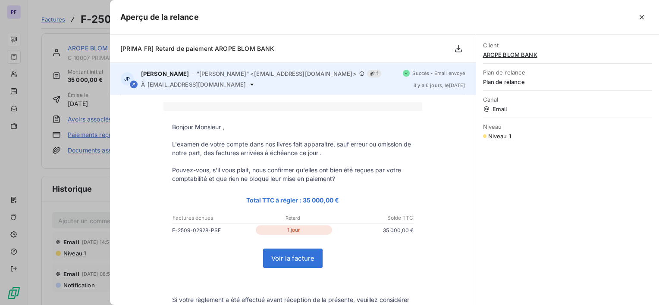
click at [207, 88] on div "JP [PERSON_NAME] - "[PERSON_NAME]" <[EMAIL_ADDRESS][DOMAIN_NAME]> 1 À [EMAIL_AD…" at bounding box center [293, 79] width 366 height 32
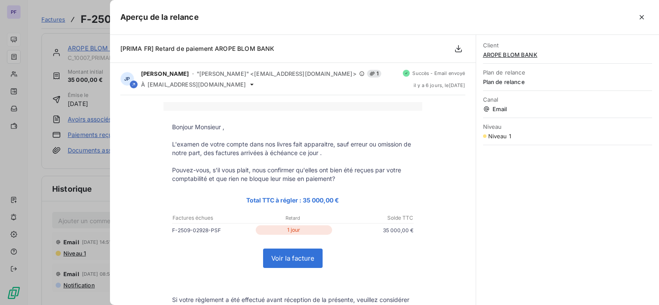
drag, startPoint x: 50, startPoint y: 33, endPoint x: 91, endPoint y: 0, distance: 51.8
click at [51, 33] on div at bounding box center [329, 152] width 659 height 305
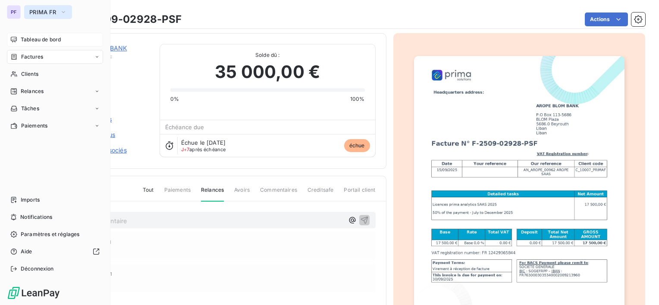
click at [61, 9] on icon "button" at bounding box center [63, 12] width 7 height 9
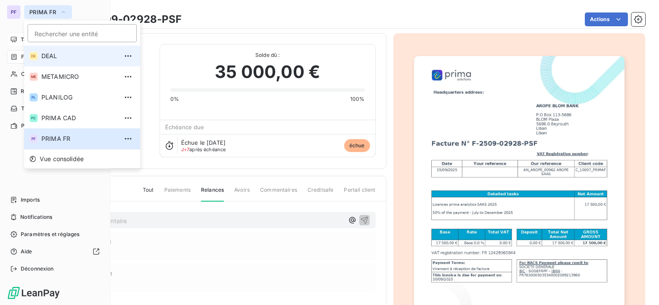
click at [68, 56] on span "DEAL" at bounding box center [79, 56] width 76 height 9
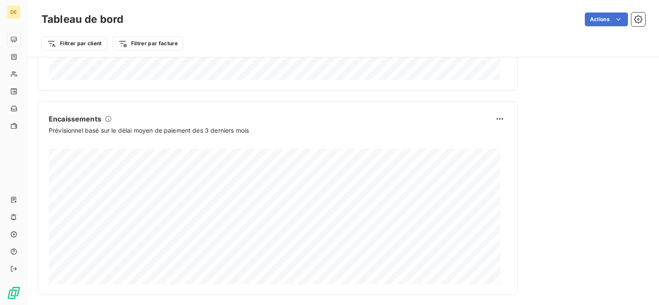
scroll to position [535, 0]
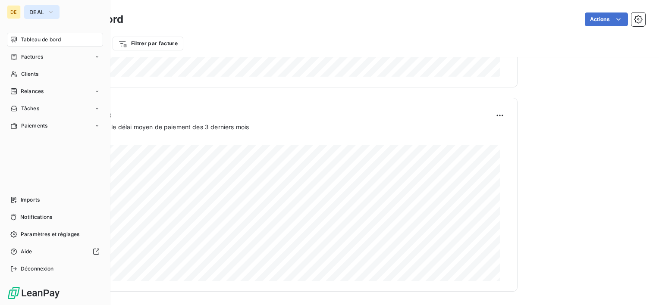
click at [25, 10] on button "DEAL" at bounding box center [41, 12] width 35 height 14
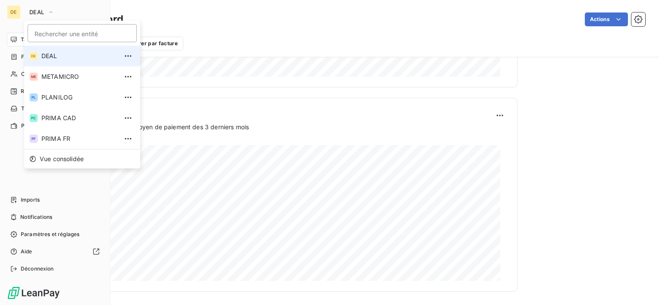
click at [52, 57] on span "DEAL" at bounding box center [79, 56] width 76 height 9
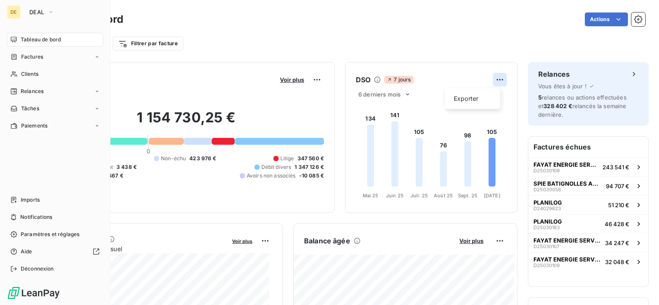
click at [488, 81] on html "DE DEAL Tableau de bord Factures Clients Relances Tâches Paiements Imports Noti…" at bounding box center [329, 152] width 659 height 305
click at [395, 33] on html "DE DEAL Tableau de bord Factures Clients Relances Tâches Paiements Imports Noti…" at bounding box center [329, 152] width 659 height 305
click at [404, 97] on icon at bounding box center [407, 94] width 7 height 7
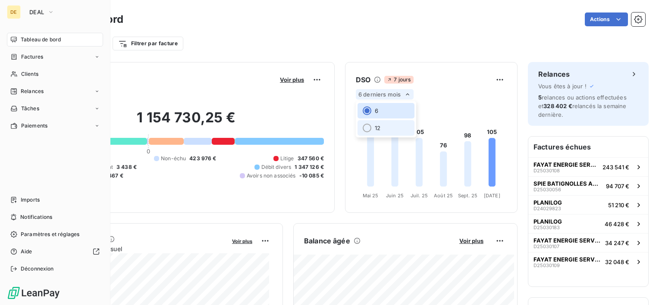
click at [379, 124] on li "12" at bounding box center [386, 128] width 57 height 16
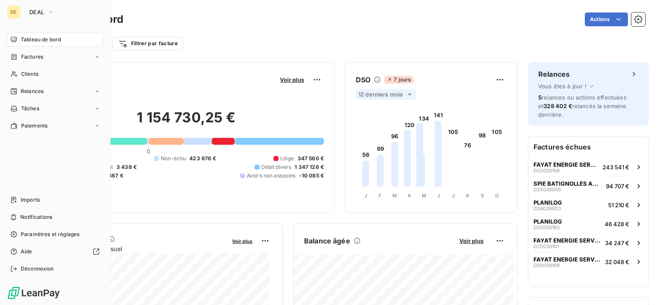
click at [416, 46] on div "Filtrer par client Filtrer par facture" at bounding box center [343, 43] width 604 height 16
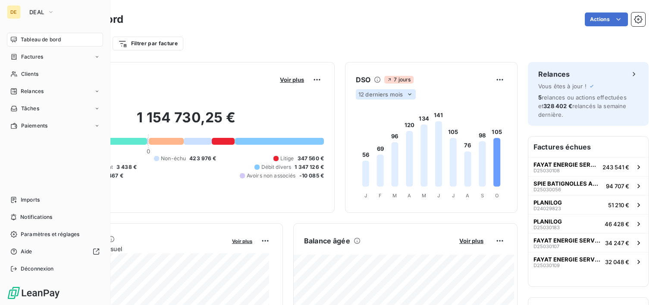
click at [395, 96] on span "12 derniers mois" at bounding box center [380, 94] width 44 height 7
click at [384, 115] on li "6" at bounding box center [386, 111] width 57 height 16
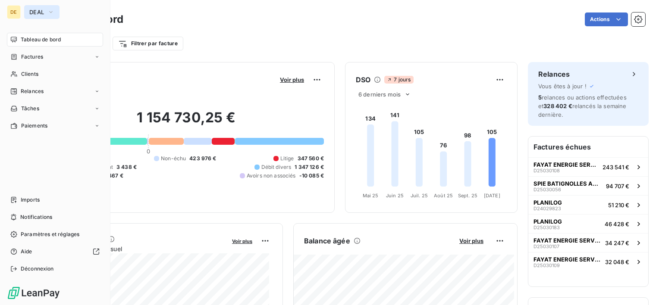
click at [50, 13] on icon "button" at bounding box center [50, 12] width 7 height 9
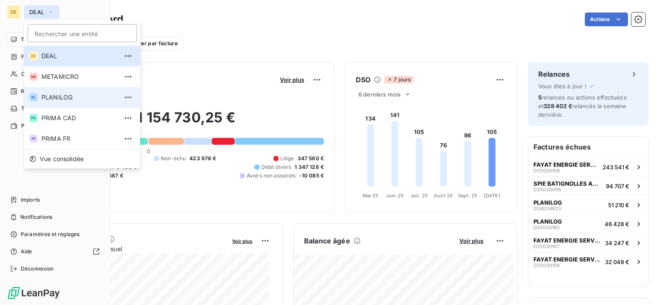
click at [77, 98] on span "PLANILOG" at bounding box center [79, 97] width 76 height 9
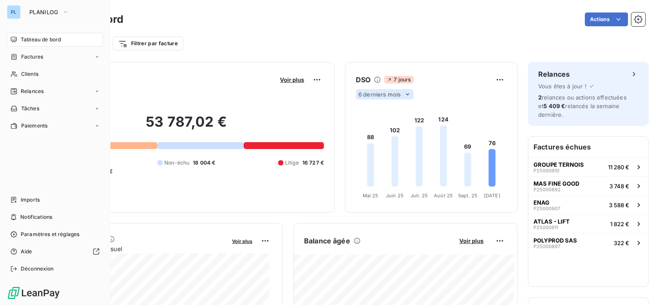
click at [388, 98] on div "6 derniers mois" at bounding box center [385, 94] width 58 height 10
click at [379, 129] on li "12" at bounding box center [386, 128] width 57 height 16
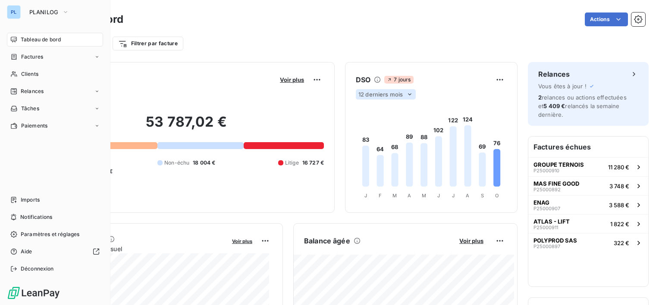
click at [407, 92] on div "12 derniers mois" at bounding box center [386, 94] width 60 height 10
click at [381, 114] on li "6" at bounding box center [386, 111] width 57 height 16
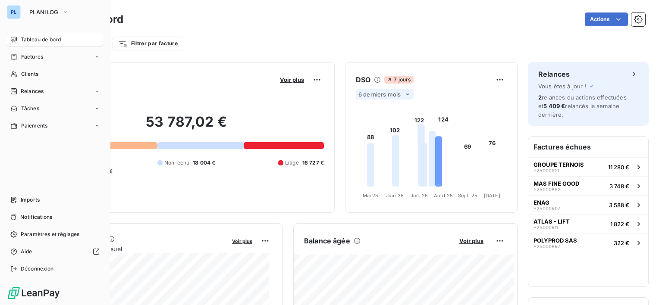
click at [380, 21] on div "Actions" at bounding box center [390, 20] width 512 height 14
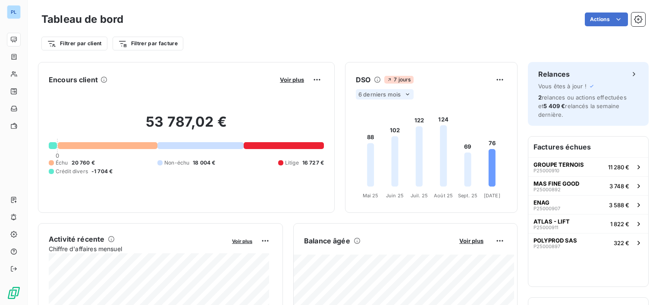
drag, startPoint x: 228, startPoint y: 35, endPoint x: 213, endPoint y: 31, distance: 15.9
click at [228, 34] on div "Filtrer par client Filtrer par facture" at bounding box center [343, 39] width 604 height 23
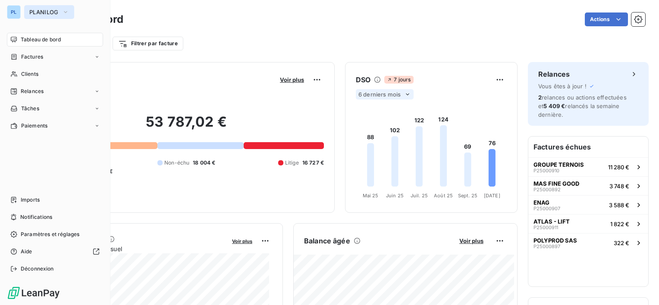
click at [61, 12] on button "PLANILOG" at bounding box center [49, 12] width 50 height 14
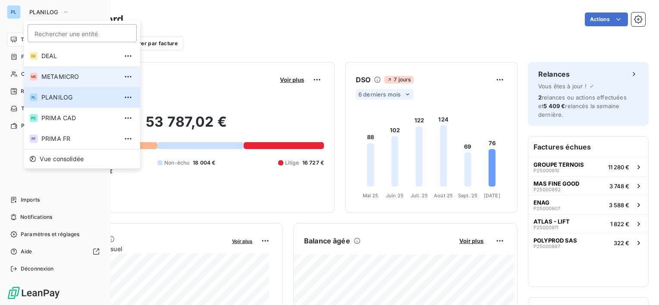
click at [75, 83] on li "ME METAMICRO" at bounding box center [82, 76] width 116 height 21
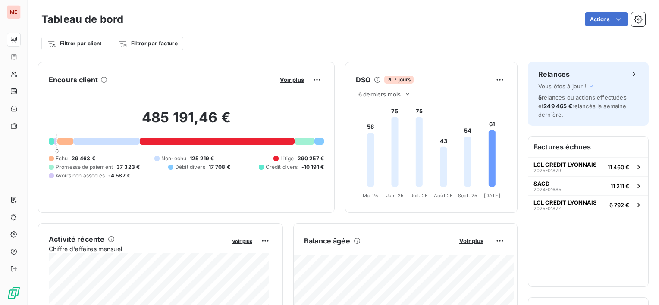
click at [409, 91] on div "6 derniers mois" at bounding box center [431, 94] width 151 height 10
click at [404, 97] on icon at bounding box center [407, 94] width 7 height 7
click at [382, 131] on li "12" at bounding box center [386, 128] width 57 height 16
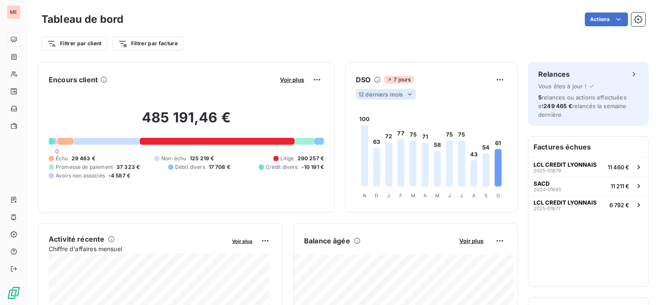
click at [406, 92] on icon at bounding box center [409, 94] width 7 height 7
click at [390, 107] on li "6" at bounding box center [386, 111] width 57 height 16
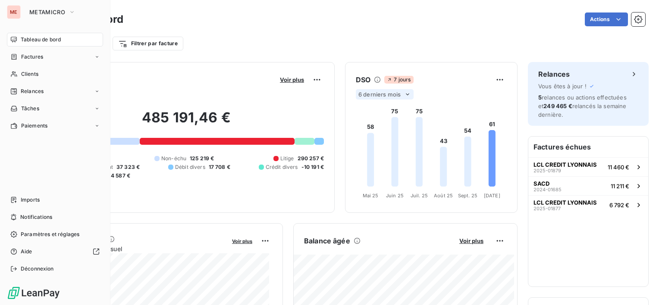
click at [81, 12] on div "METAMICRO" at bounding box center [63, 12] width 78 height 14
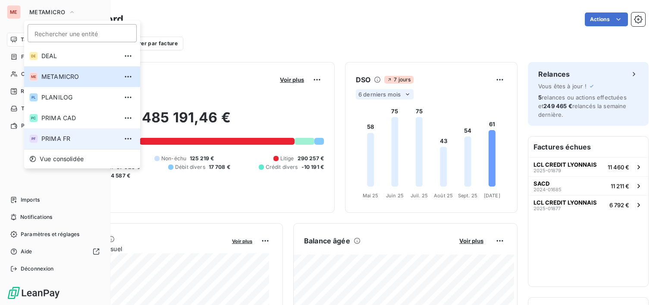
click at [81, 130] on li "PF PRIMA FR" at bounding box center [82, 139] width 116 height 21
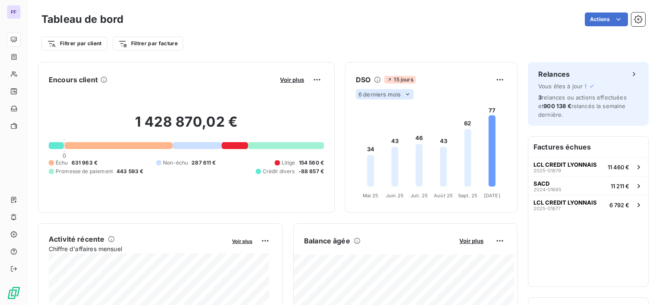
click at [404, 94] on icon at bounding box center [407, 94] width 7 height 7
click at [399, 124] on li "12" at bounding box center [386, 128] width 57 height 16
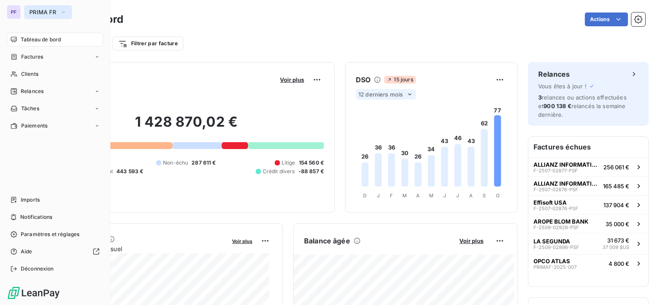
click at [37, 14] on span "PRIMA FR" at bounding box center [42, 12] width 27 height 7
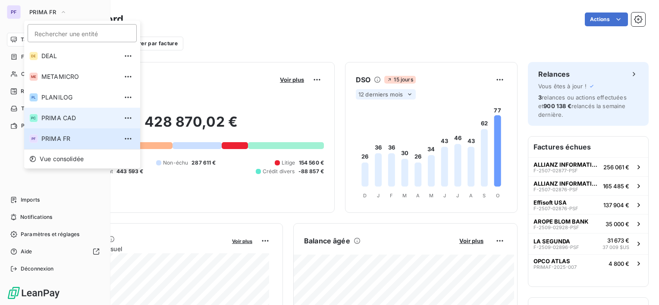
click at [86, 117] on span "PRIMA CAD" at bounding box center [79, 118] width 76 height 9
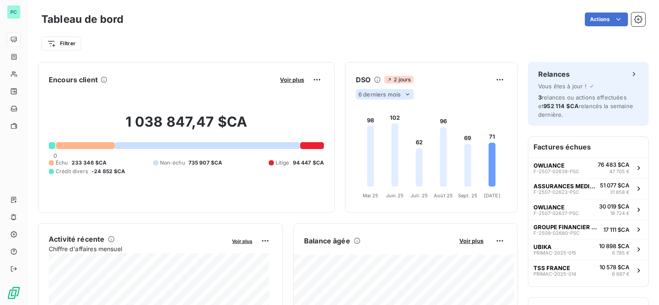
click at [406, 93] on div "6 derniers mois" at bounding box center [385, 94] width 58 height 10
click at [384, 122] on li "12" at bounding box center [386, 128] width 57 height 16
